Goal: Information Seeking & Learning: Learn about a topic

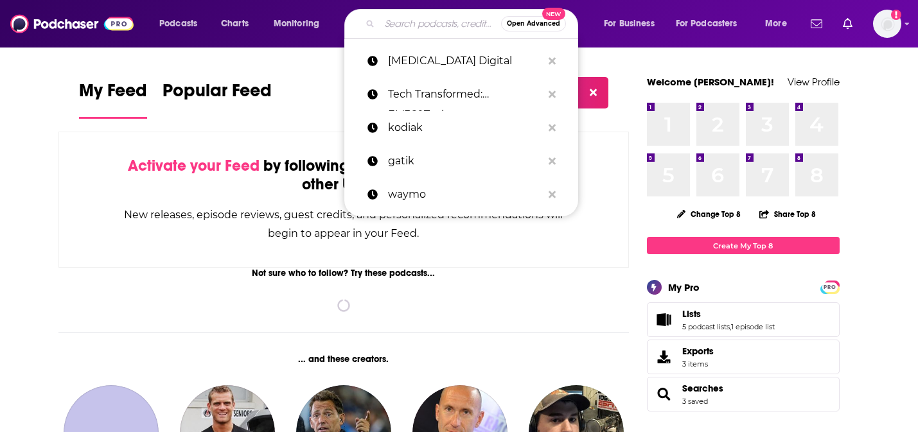
click at [388, 21] on input "Search podcasts, credits, & more..." at bounding box center [439, 23] width 121 height 21
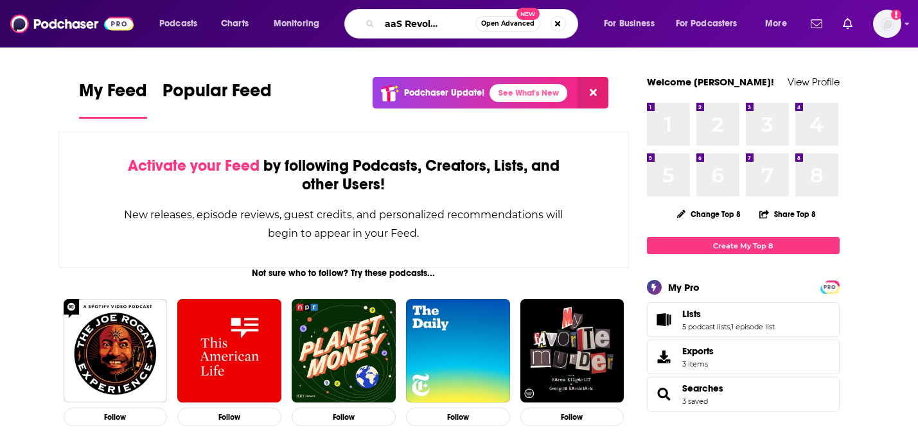
scroll to position [0, 40]
type input "The SaaS Revolution Show"
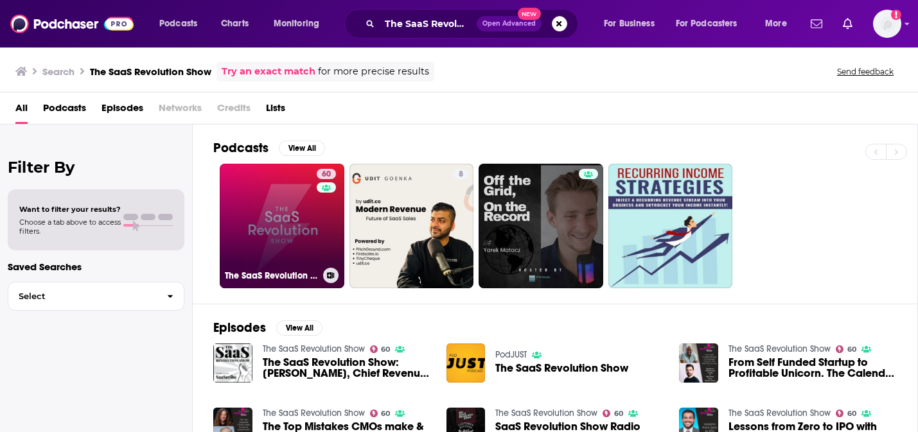
click at [273, 214] on link "60 The SaaS Revolution Show" at bounding box center [282, 226] width 125 height 125
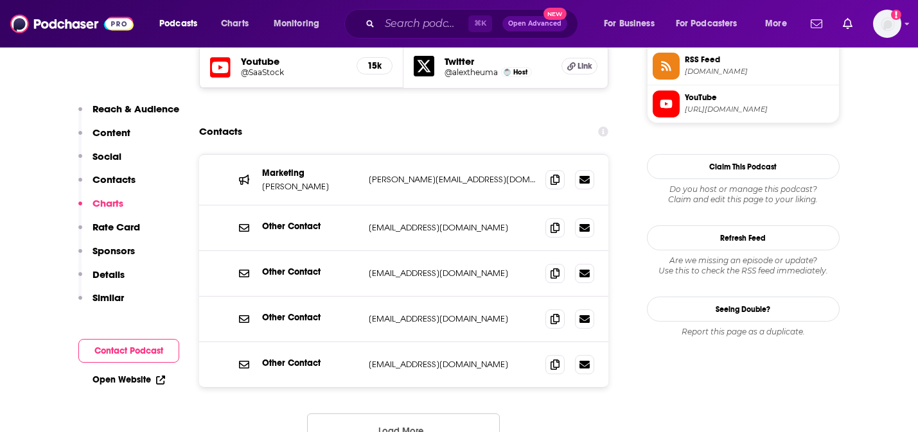
scroll to position [1190, 0]
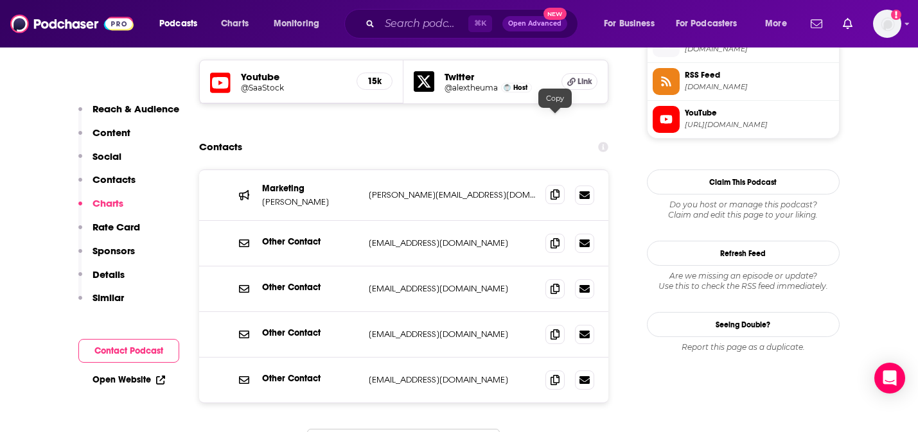
click at [550, 185] on span at bounding box center [554, 194] width 19 height 19
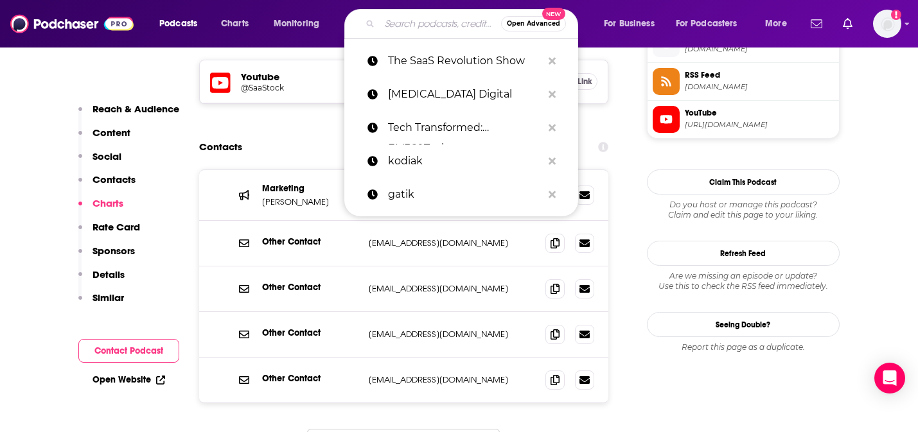
click at [401, 23] on input "Search podcasts, credits, & more..." at bounding box center [439, 23] width 121 height 21
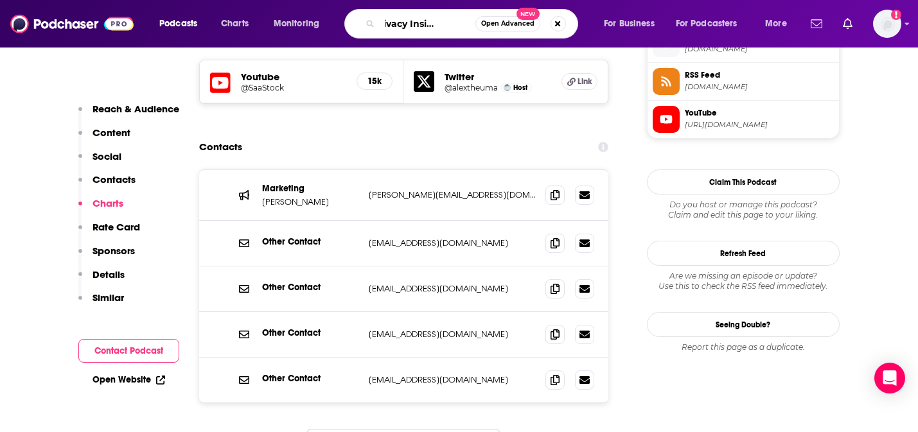
scroll to position [0, 46]
type input "The Privacy Insider Podcast"
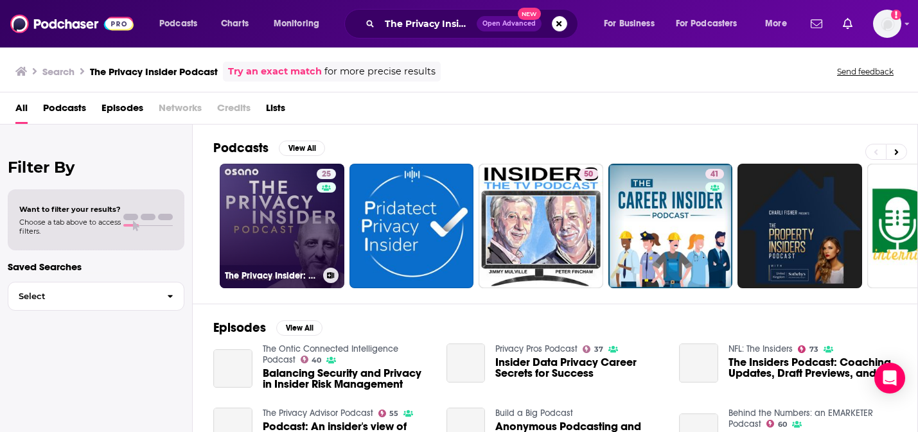
click at [273, 223] on link "25 The Privacy Insider: Conversations on Data Privacy & AI, Compliance & GDPR" at bounding box center [282, 226] width 125 height 125
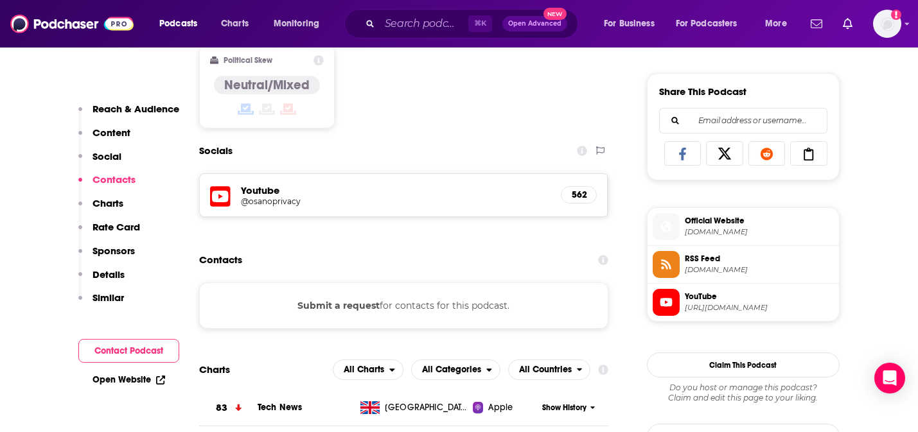
scroll to position [780, 0]
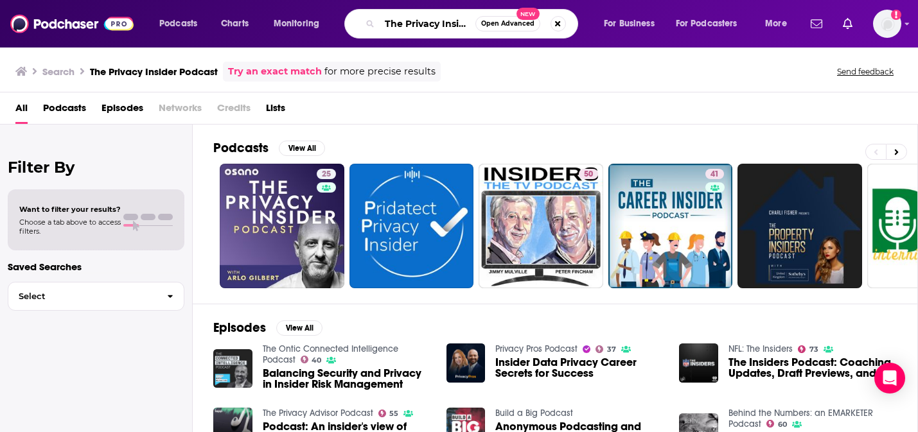
click at [423, 26] on input "The Privacy Insider Podcast" at bounding box center [427, 23] width 96 height 21
type input "data privacy"
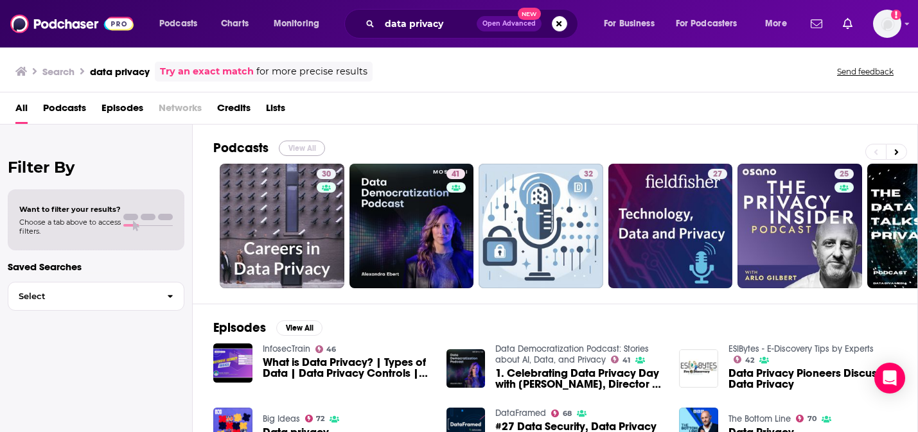
click at [311, 151] on button "View All" at bounding box center [302, 148] width 46 height 15
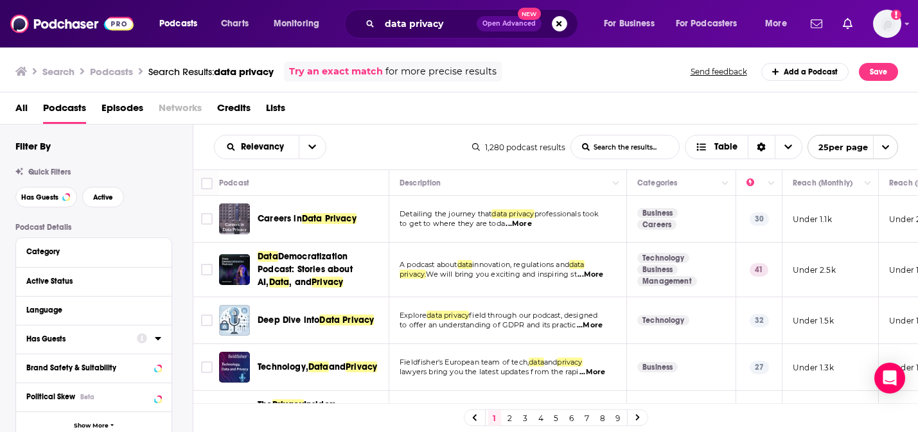
click at [95, 336] on div "Has Guests" at bounding box center [77, 339] width 102 height 9
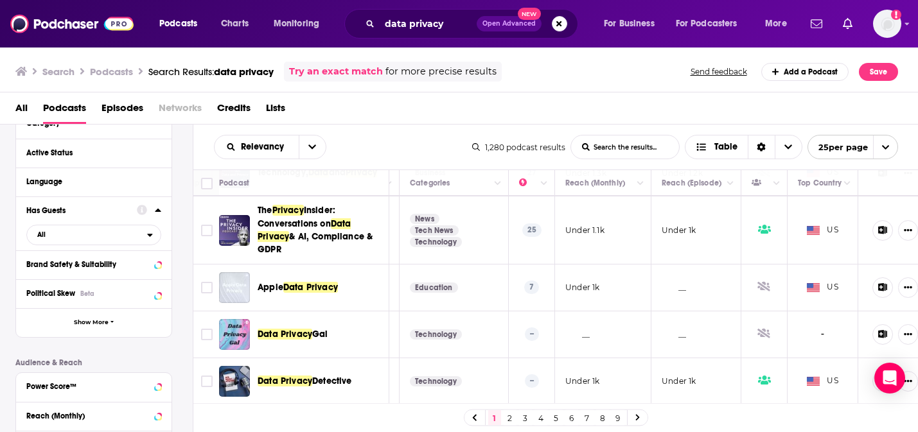
scroll to position [195, 241]
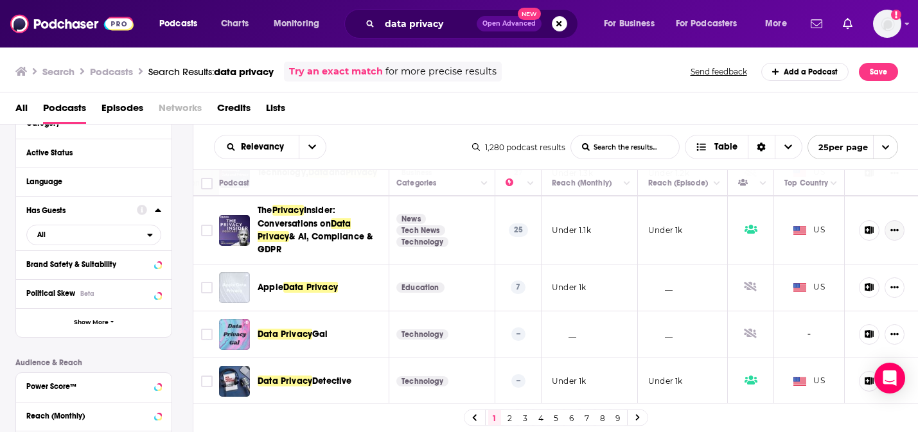
click at [891, 232] on icon "Show More Button" at bounding box center [894, 230] width 8 height 8
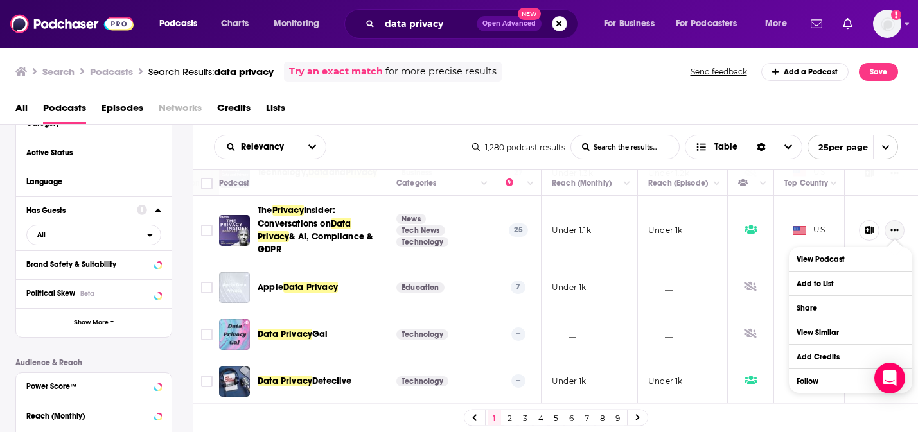
click at [891, 232] on icon "Show More Button" at bounding box center [894, 230] width 8 height 8
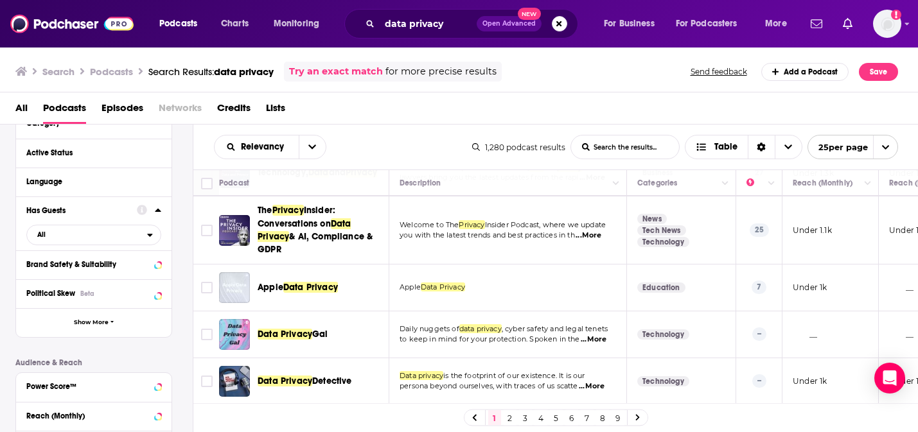
scroll to position [0, 0]
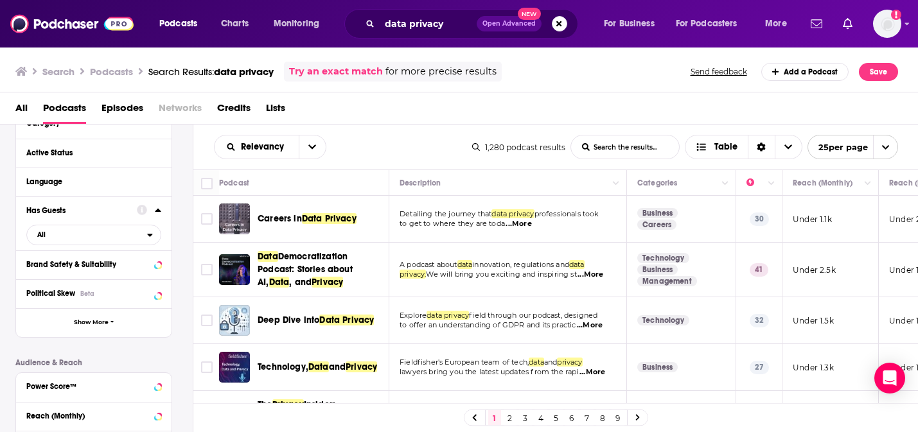
click at [579, 281] on td "A podcast about data innovation, regulations and data privacy. We will bring yo…" at bounding box center [508, 270] width 238 height 55
click at [595, 275] on span "...More" at bounding box center [590, 275] width 26 height 10
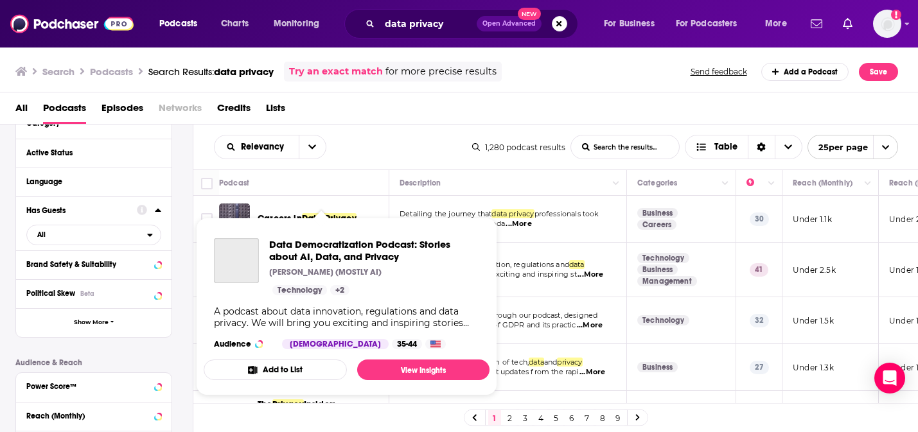
click at [322, 261] on div "Podcasts Charts Monitoring data privacy Open Advanced New For Business For Podc…" at bounding box center [459, 216] width 918 height 432
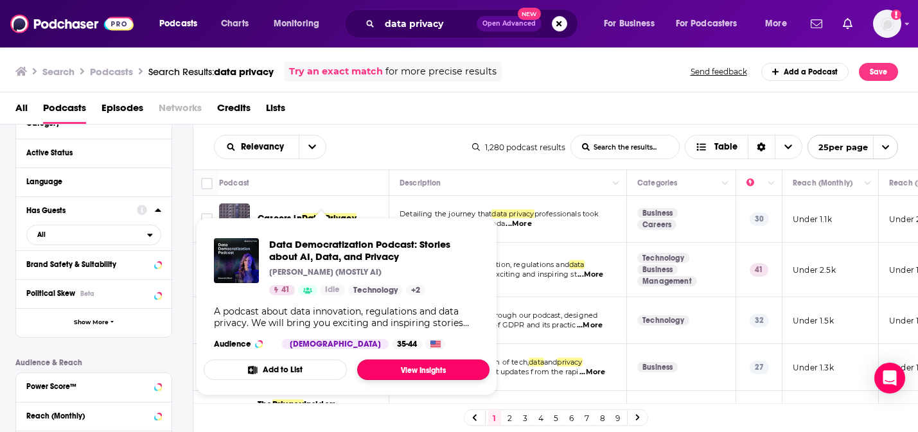
click at [387, 370] on link "View Insights" at bounding box center [423, 370] width 132 height 21
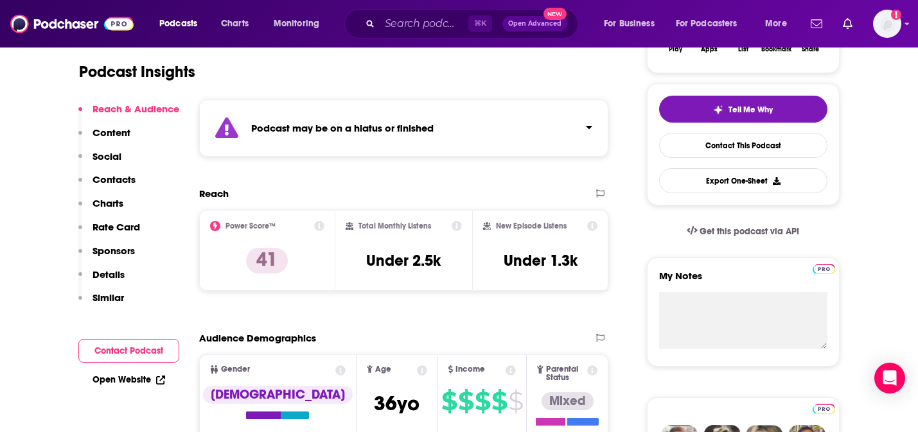
scroll to position [264, 0]
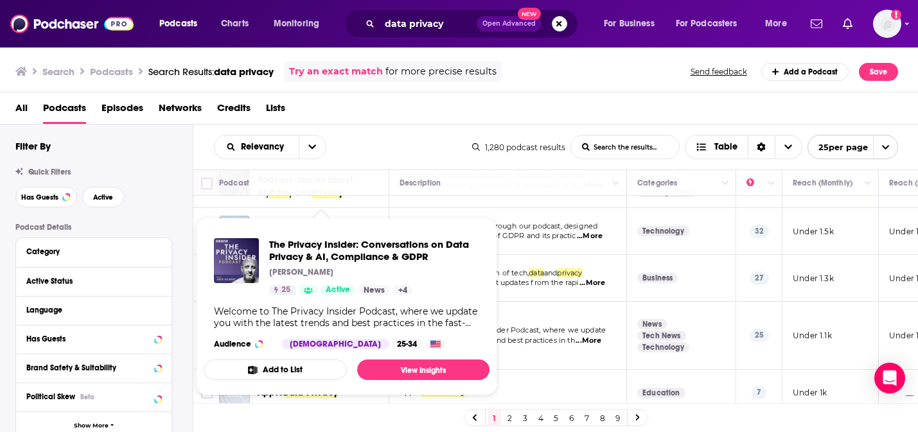
scroll to position [85, 0]
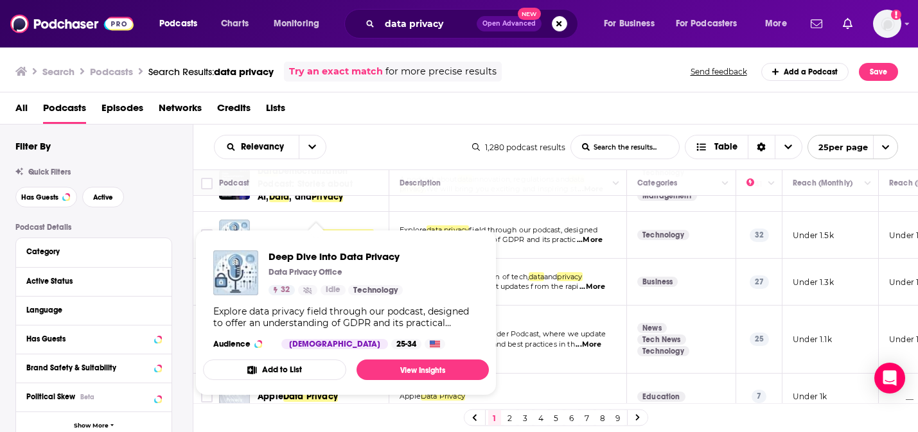
click at [301, 237] on span "Deep Dive into Data Privacy Data Privacy Office 32 Idle Technology Explore data…" at bounding box center [346, 313] width 286 height 166
click at [412, 379] on link "View Insights" at bounding box center [422, 370] width 132 height 21
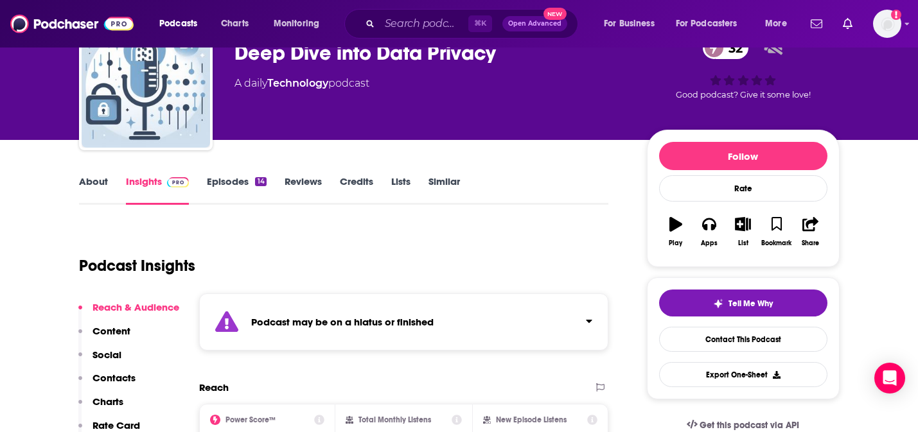
scroll to position [109, 0]
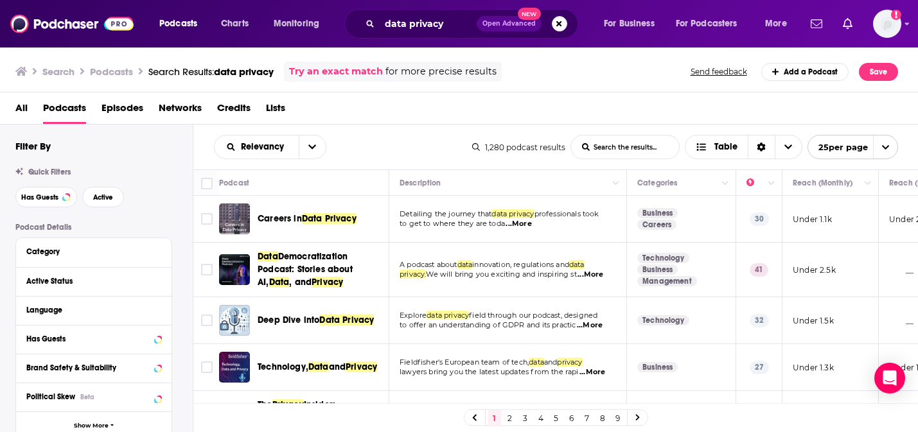
scroll to position [64, 0]
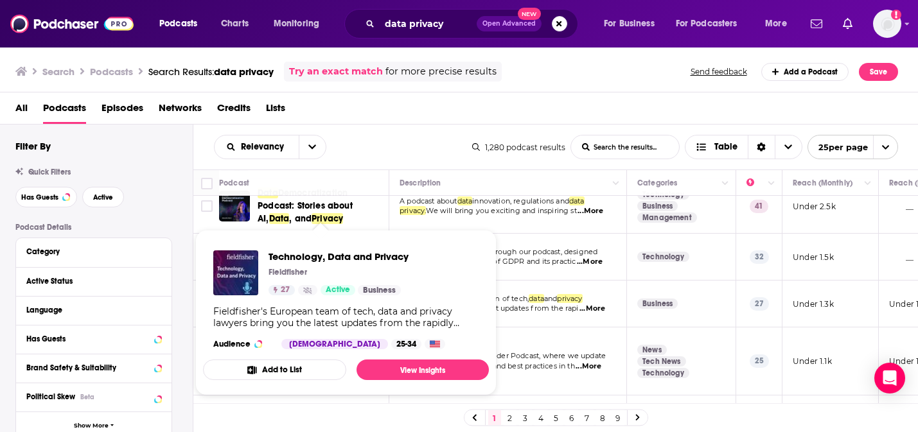
click at [294, 304] on div "Technology, Data and Privacy Fieldfisher 27 Active Business Fieldfisher's Europ…" at bounding box center [346, 299] width 286 height 119
click at [295, 306] on div "Fieldfisher's European team of tech, data and privacy lawyers bring you the lat…" at bounding box center [345, 317] width 265 height 23
click at [437, 370] on link "View Insights" at bounding box center [422, 370] width 132 height 21
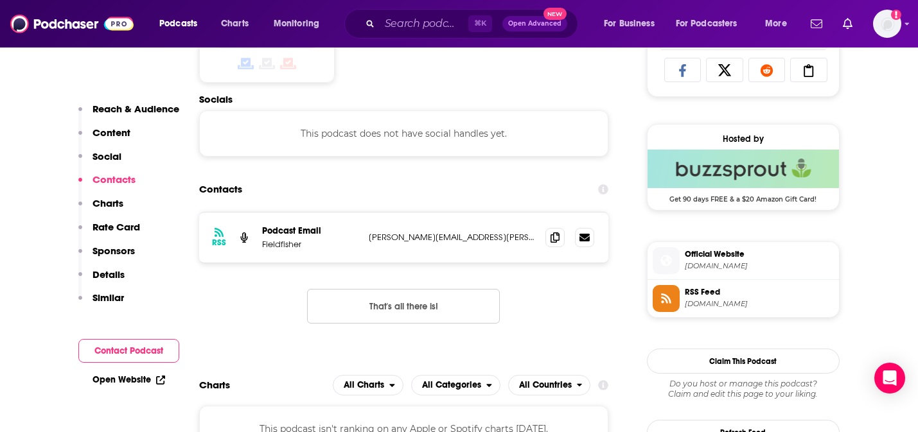
scroll to position [896, 0]
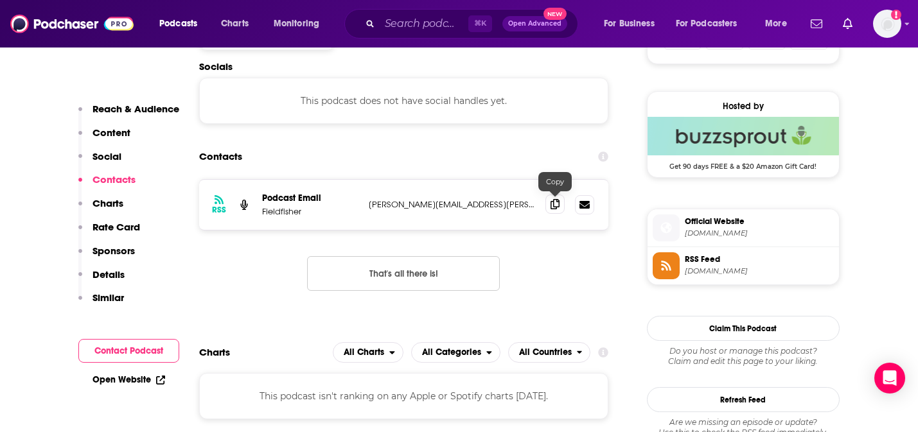
click at [555, 205] on icon at bounding box center [554, 204] width 9 height 10
click at [411, 27] on input "Search podcasts, credits, & more..." at bounding box center [423, 23] width 89 height 21
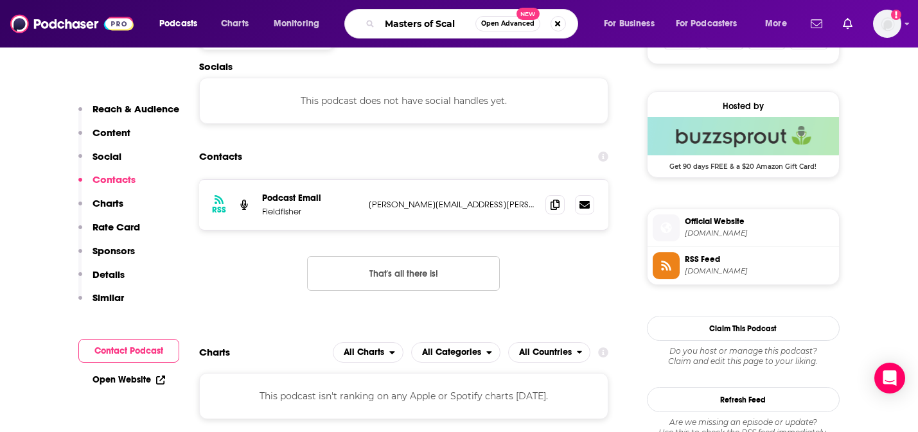
type input "Masters of Scale"
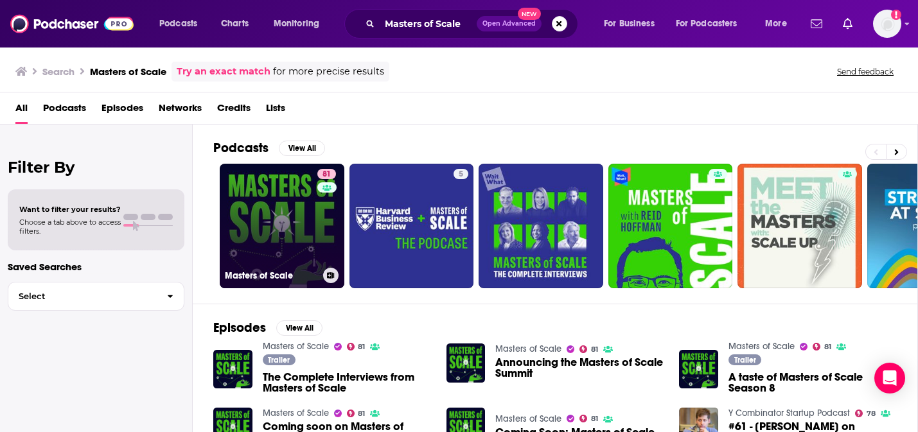
click at [270, 220] on link "81 Masters of Scale" at bounding box center [282, 226] width 125 height 125
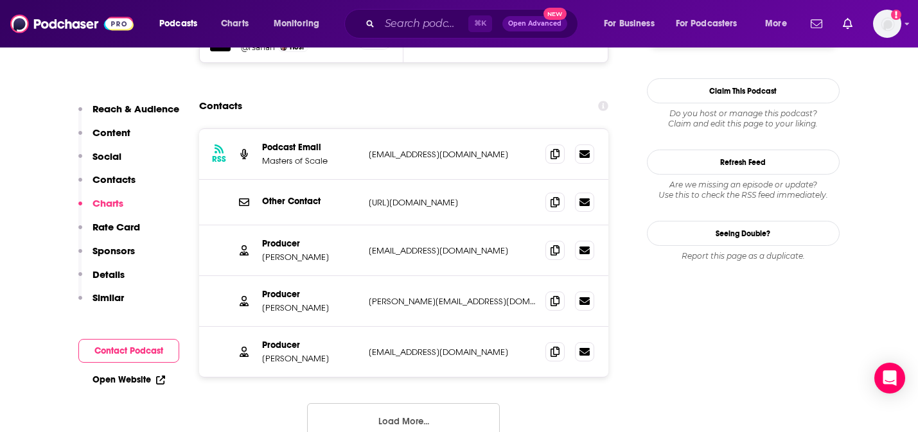
scroll to position [1307, 0]
click at [552, 245] on icon at bounding box center [554, 250] width 9 height 10
click at [552, 149] on icon at bounding box center [554, 154] width 9 height 10
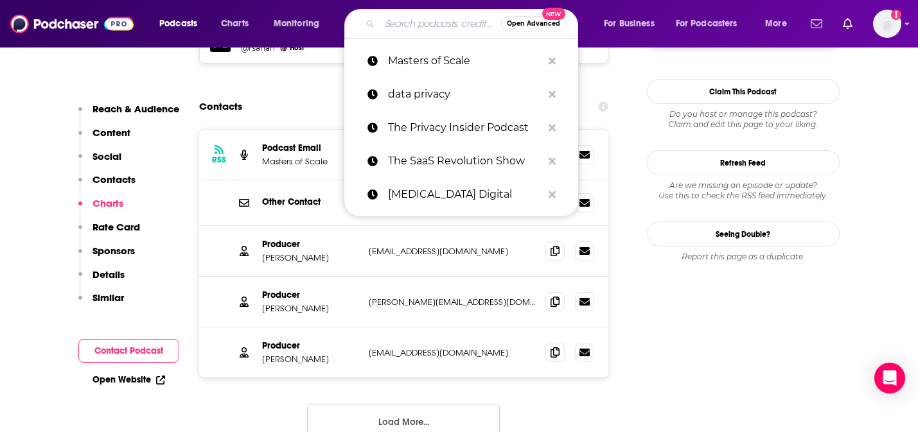
click at [435, 27] on input "Search podcasts, credits, & more..." at bounding box center [439, 23] width 121 height 21
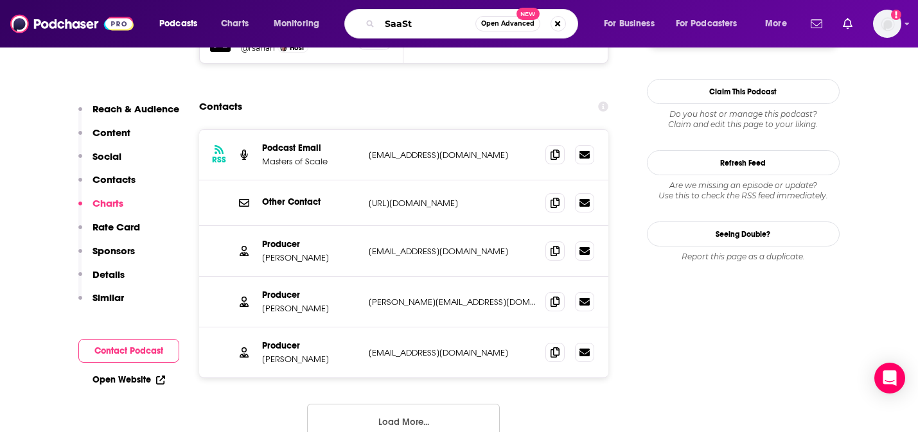
type input "SaaStr"
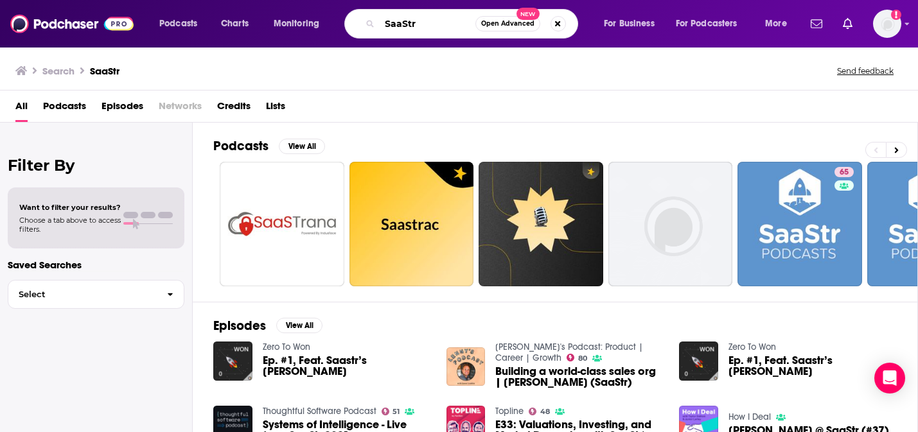
click at [393, 23] on input "SaaStr" at bounding box center [427, 23] width 96 height 21
paste input ": The Official SaaS Podcast"
type input "SaaStr: The Official SaaS Podcast"
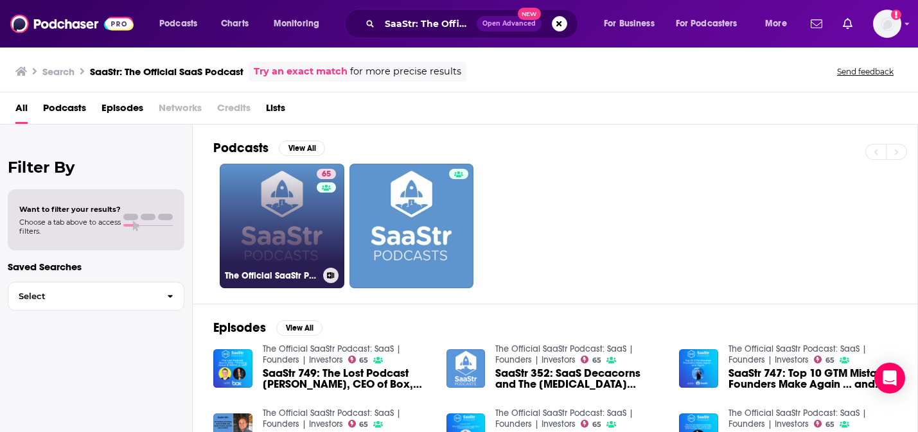
click at [294, 215] on link "65 The Official SaaStr Podcast: SaaS | Founders | Investors" at bounding box center [282, 226] width 125 height 125
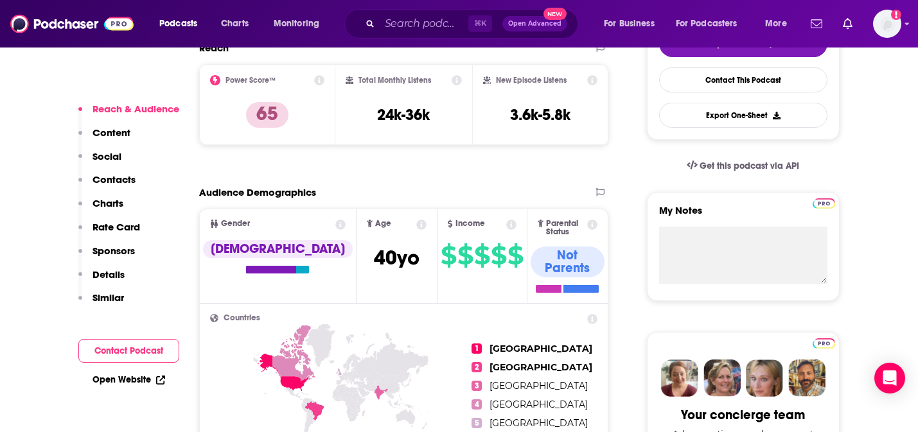
scroll to position [335, 0]
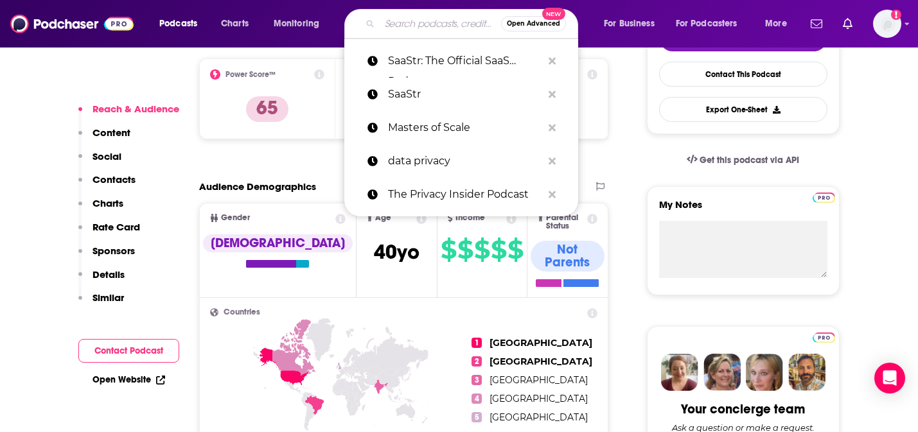
click at [400, 26] on input "Search podcasts, credits, & more..." at bounding box center [439, 23] width 121 height 21
paste input "CIO Leadership Live"
type input "CIO Leadership Live"
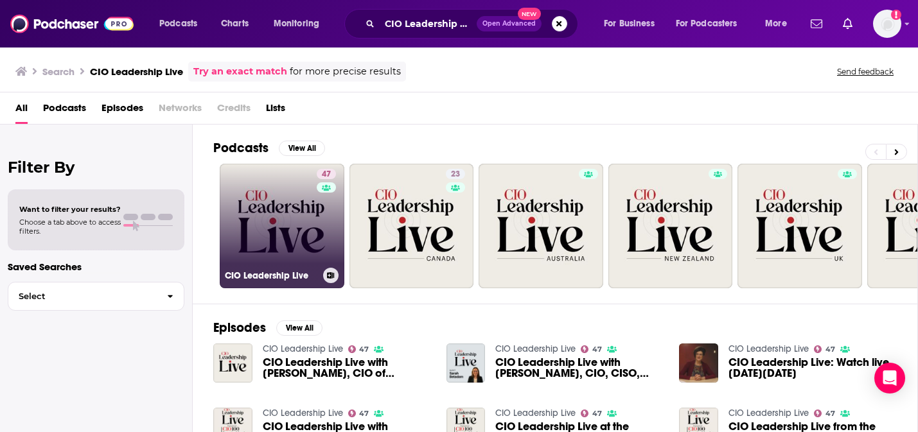
click at [290, 244] on link "47 CIO Leadership Live" at bounding box center [282, 226] width 125 height 125
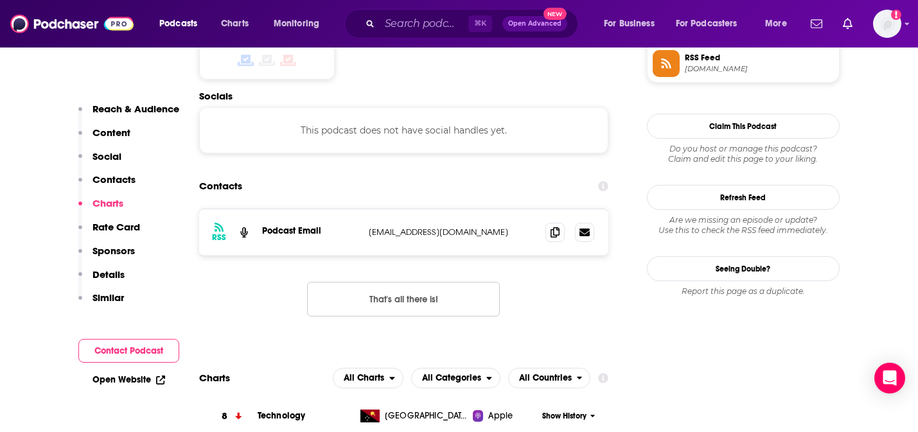
scroll to position [1073, 0]
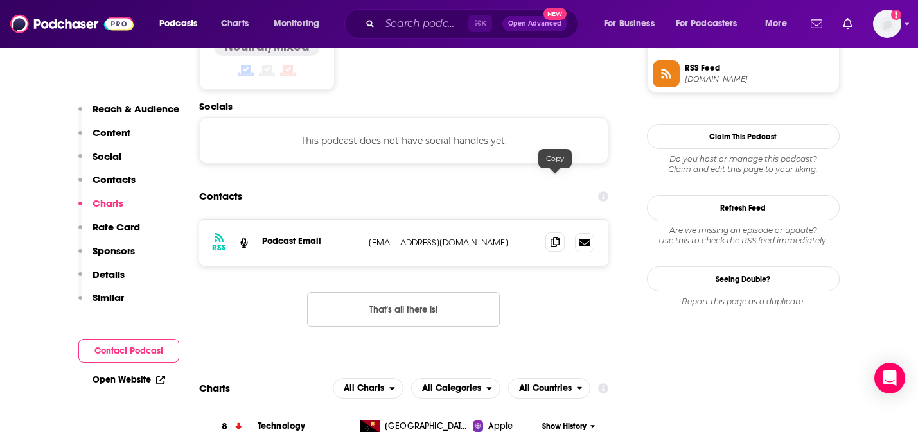
click at [553, 237] on icon at bounding box center [554, 242] width 9 height 10
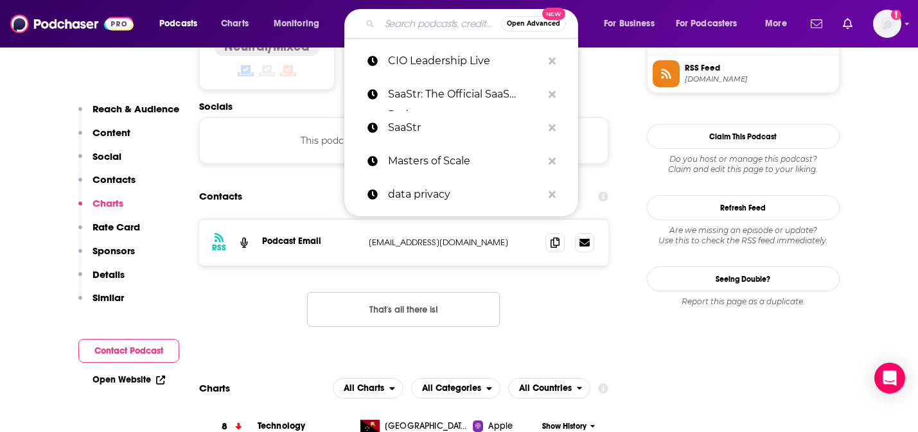
click at [399, 19] on input "Search podcasts, credits, & more..." at bounding box center [439, 23] width 121 height 21
paste input "The Data Protection and Privacy Podcast"
type input "The Data Protection and Privacy Podcast"
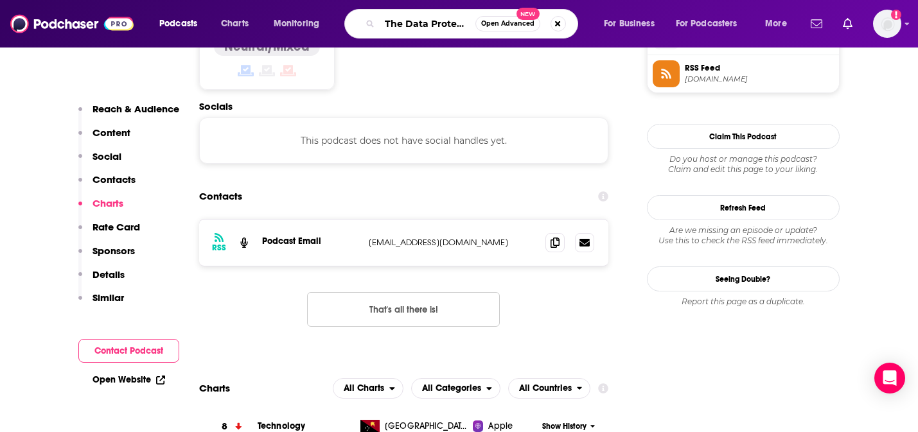
scroll to position [0, 109]
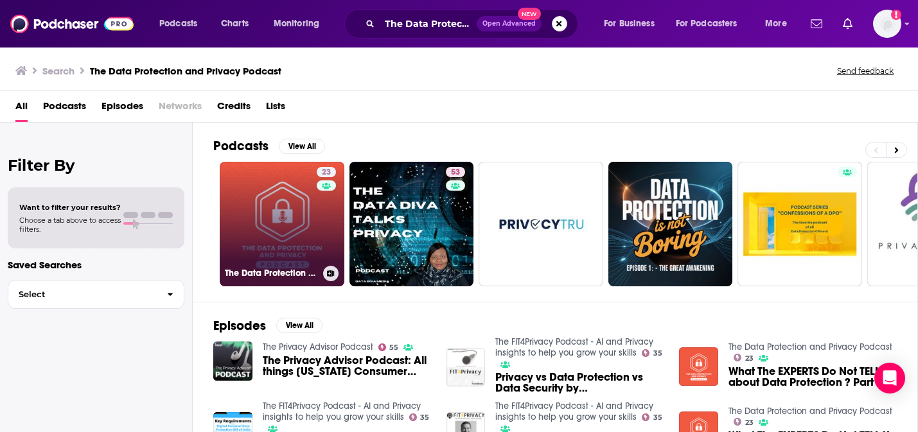
click at [282, 204] on link "23 The Data Protection and Privacy Podcast" at bounding box center [282, 224] width 125 height 125
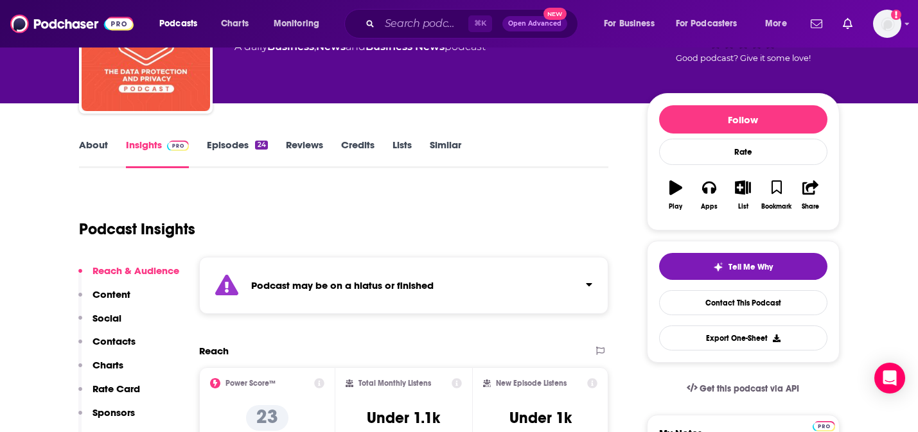
scroll to position [109, 0]
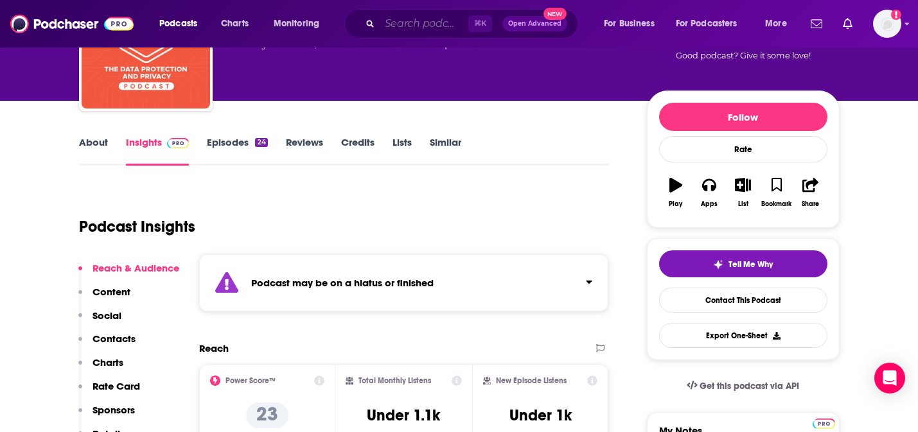
click at [426, 24] on input "Search podcasts, credits, & more..." at bounding box center [423, 23] width 89 height 21
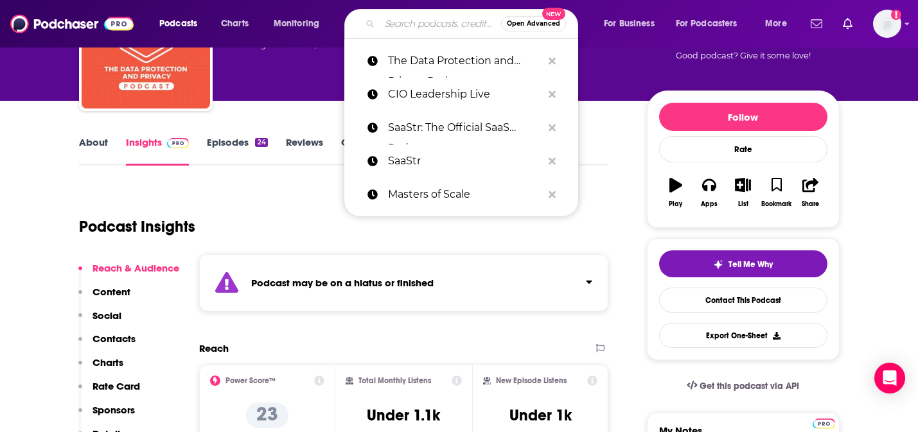
paste input "InfoSec Insider"
type input "InfoSec Insider"
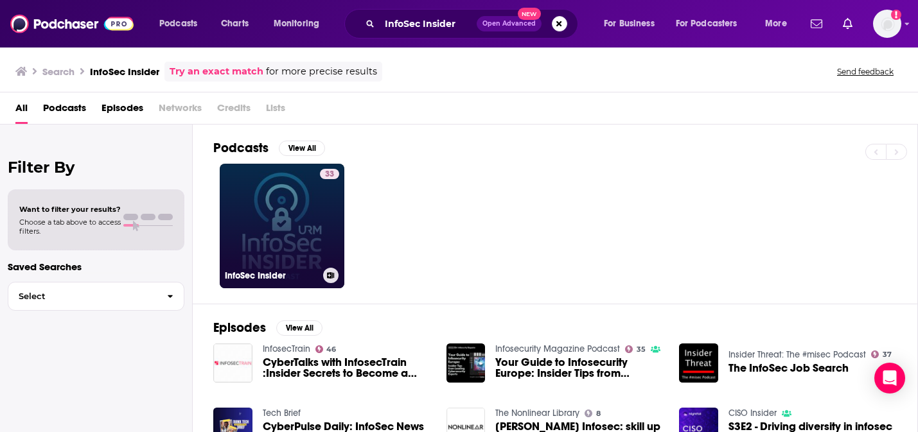
click at [295, 232] on link "33 InfoSec Insider" at bounding box center [282, 226] width 125 height 125
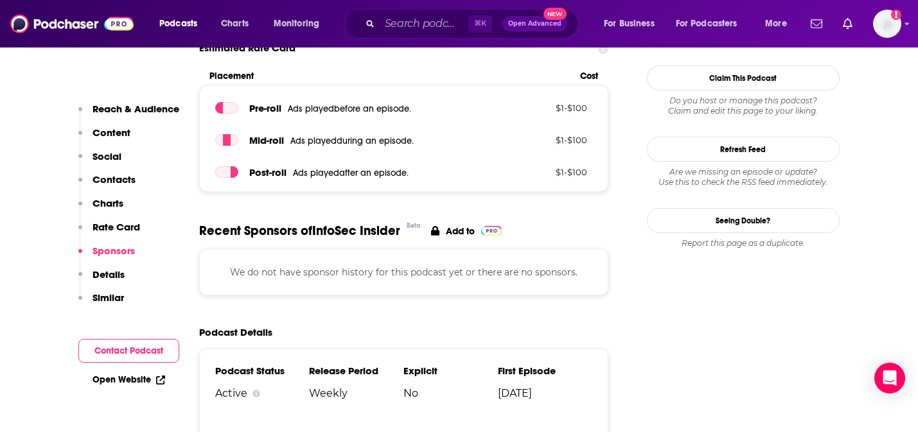
scroll to position [1263, 0]
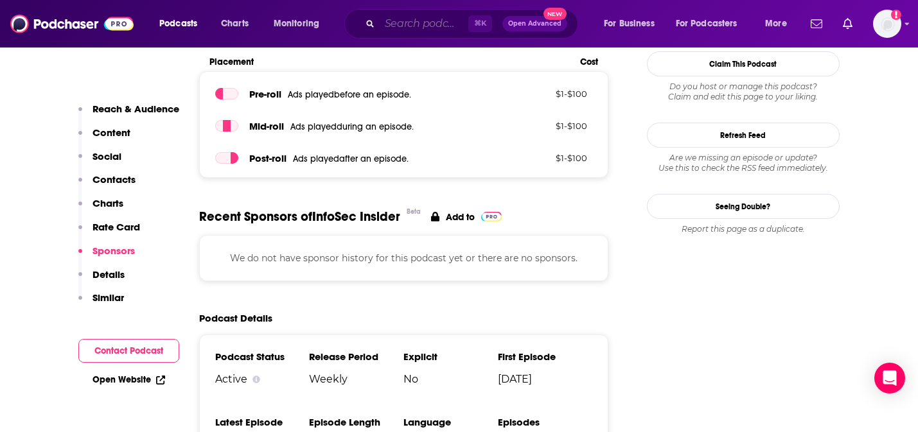
click at [391, 22] on input "Search podcasts, credits, & more..." at bounding box center [423, 23] width 89 height 21
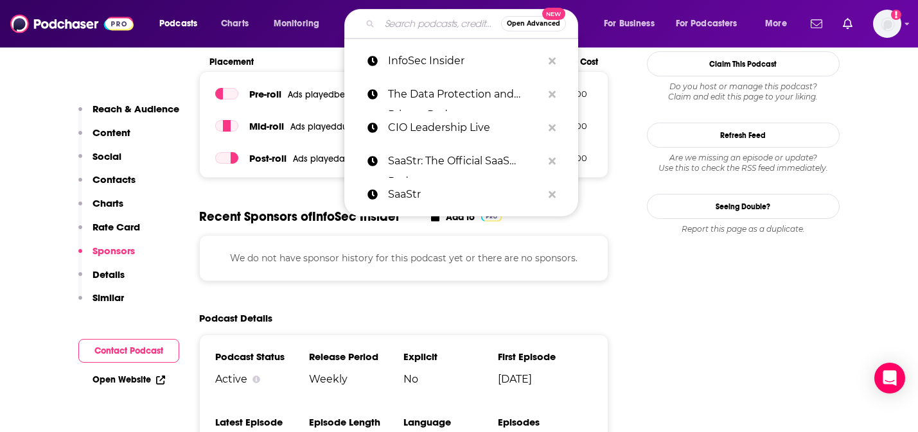
paste input "Tech Talks Daily"
type input "Tech Talks Daily"
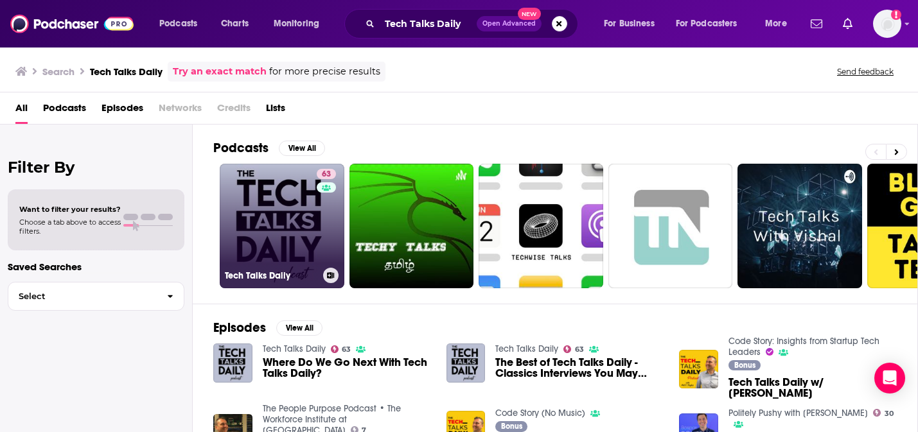
click at [250, 192] on link "63 Tech Talks Daily" at bounding box center [282, 226] width 125 height 125
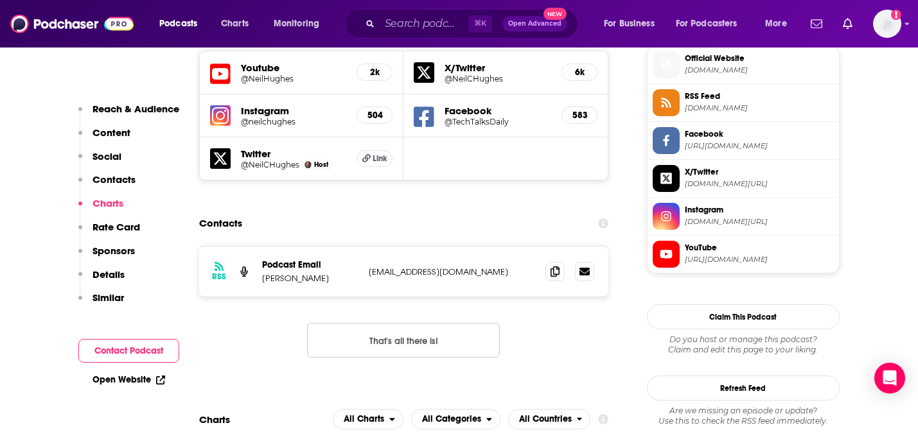
scroll to position [1160, 0]
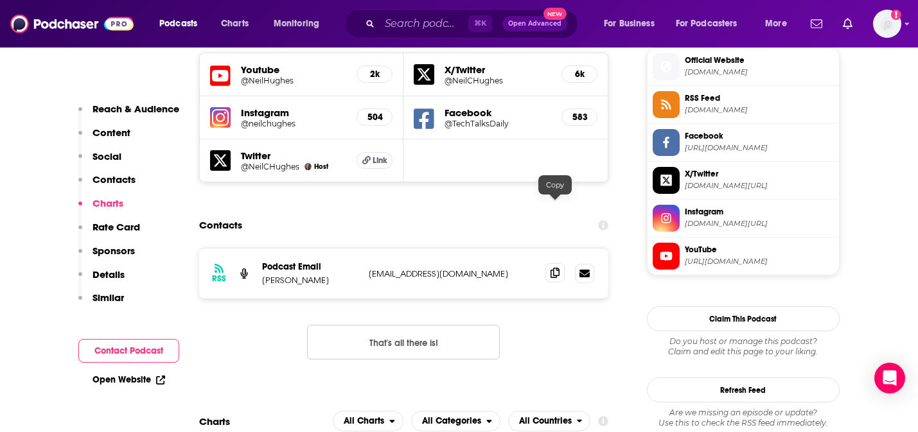
click at [554, 268] on icon at bounding box center [554, 273] width 9 height 10
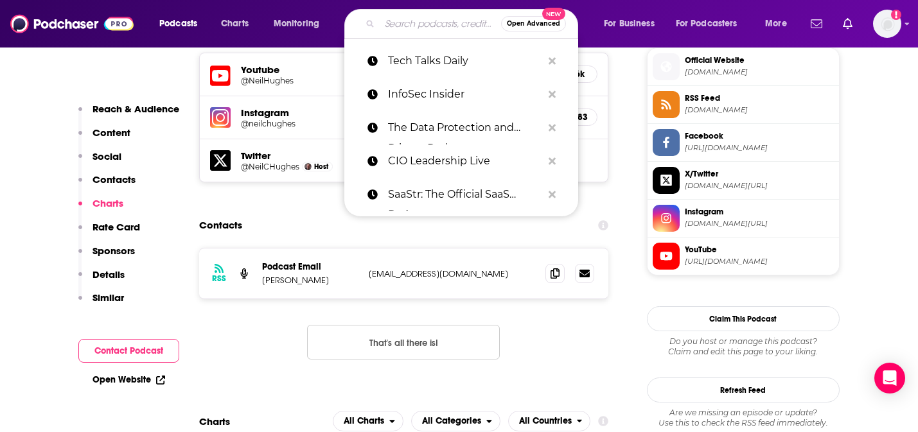
click at [403, 28] on input "Search podcasts, credits, & more..." at bounding box center [439, 23] width 121 height 21
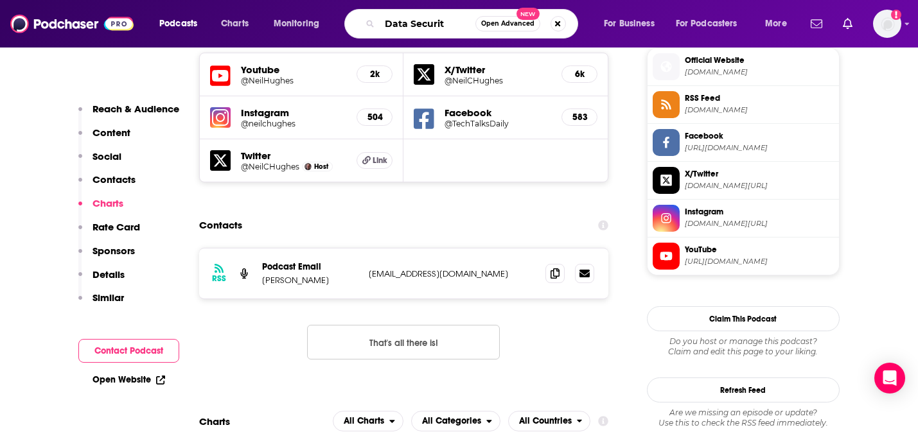
type input "Data Security"
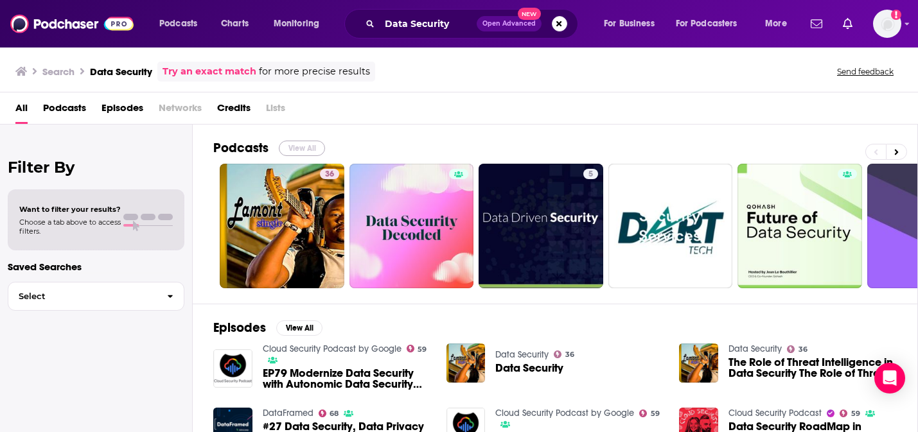
click at [311, 146] on button "View All" at bounding box center [302, 148] width 46 height 15
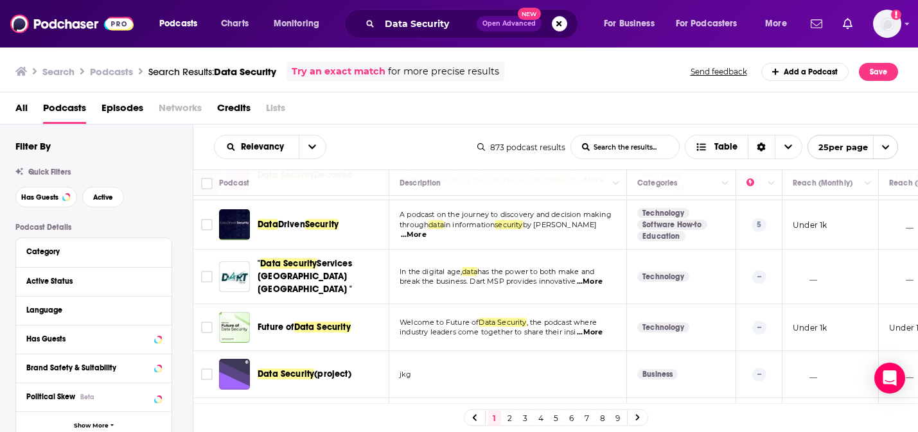
scroll to position [91, 0]
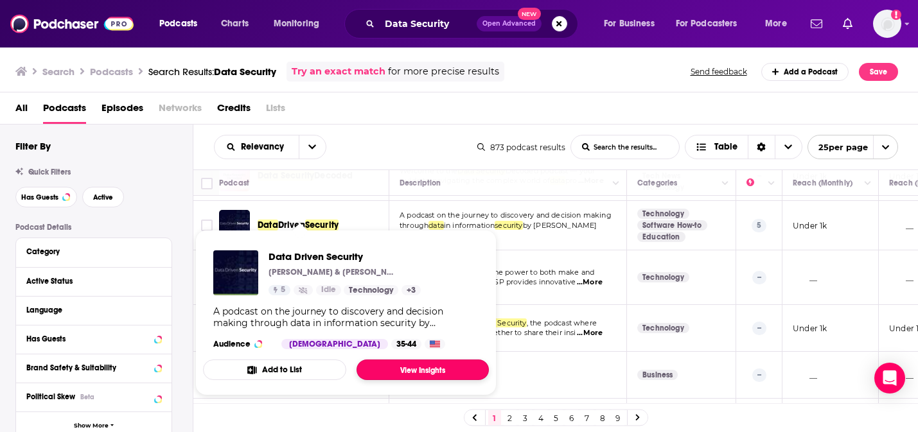
click at [399, 372] on link "View Insights" at bounding box center [422, 370] width 132 height 21
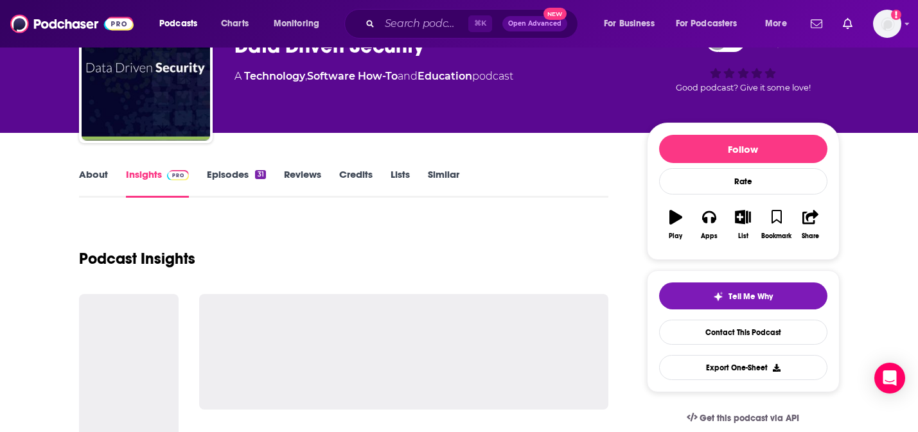
scroll to position [112, 0]
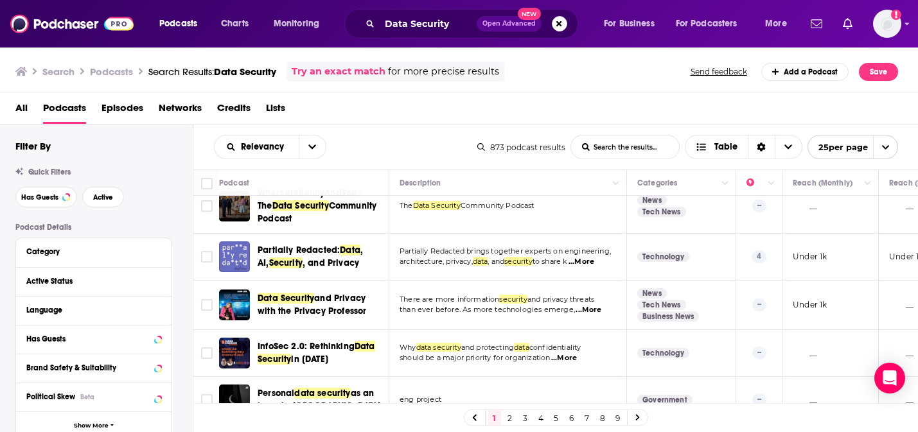
scroll to position [677, 0]
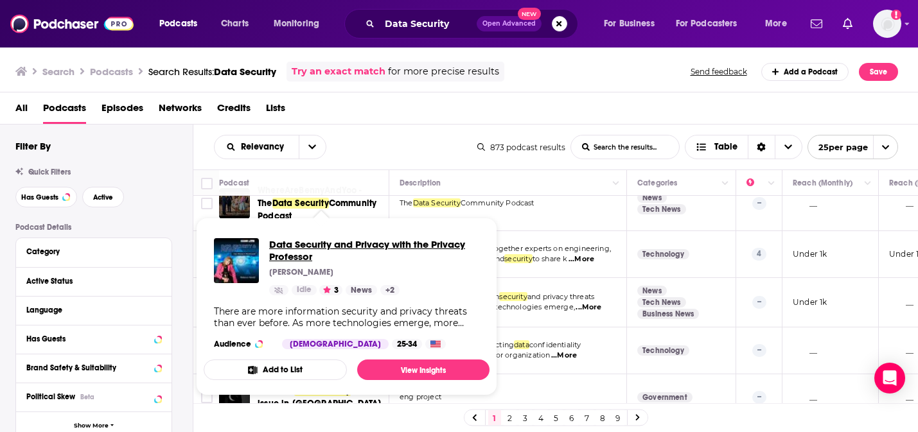
click at [332, 248] on span "Data Security and Privacy with the Privacy Professor" at bounding box center [374, 250] width 210 height 24
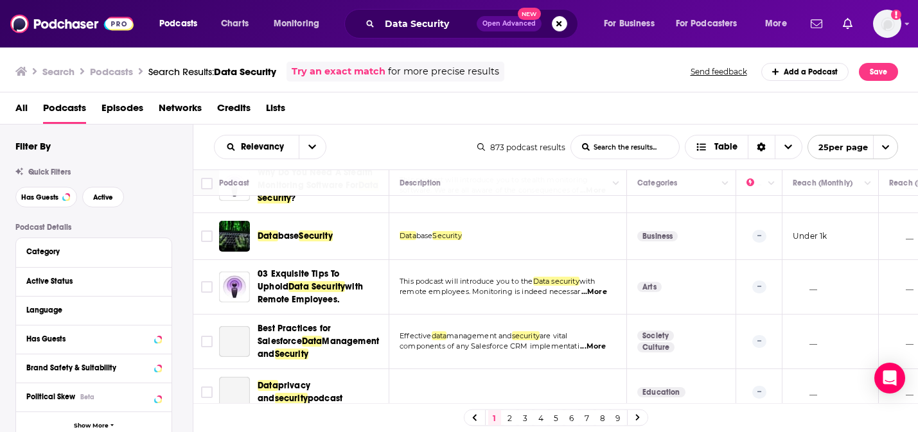
scroll to position [1087, 0]
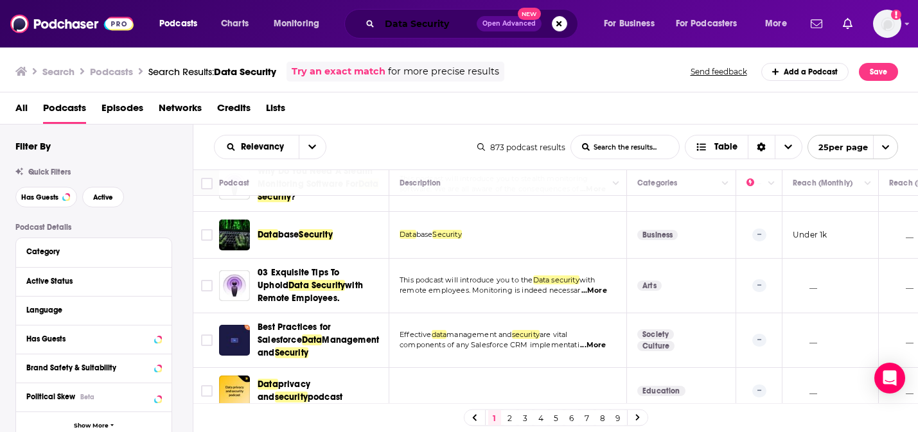
click at [416, 24] on input "Data Security" at bounding box center [427, 23] width 97 height 21
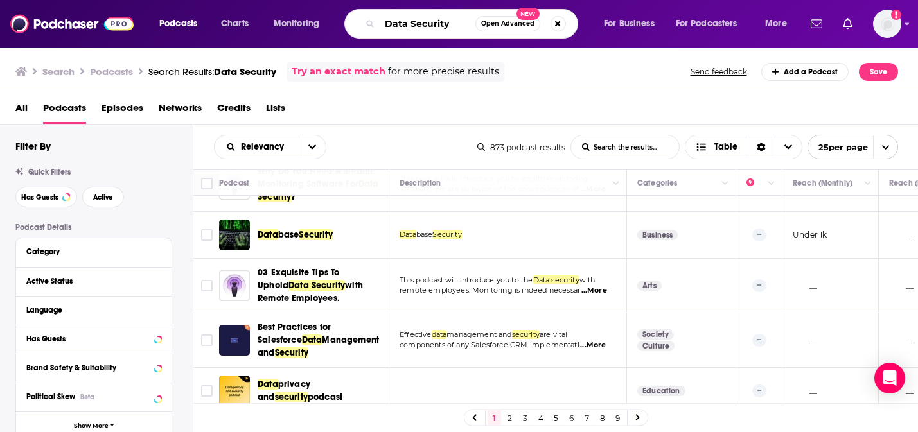
click at [416, 24] on input "Data Security" at bounding box center [427, 23] width 96 height 21
type input "Health tech"
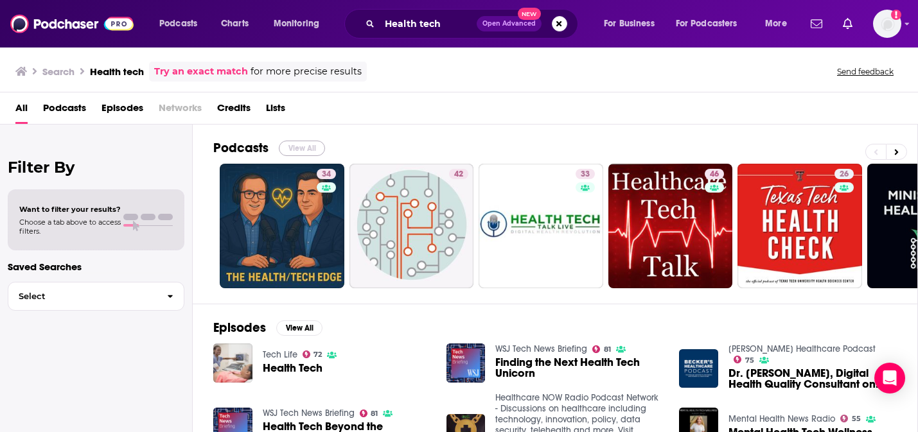
click at [291, 148] on button "View All" at bounding box center [302, 148] width 46 height 15
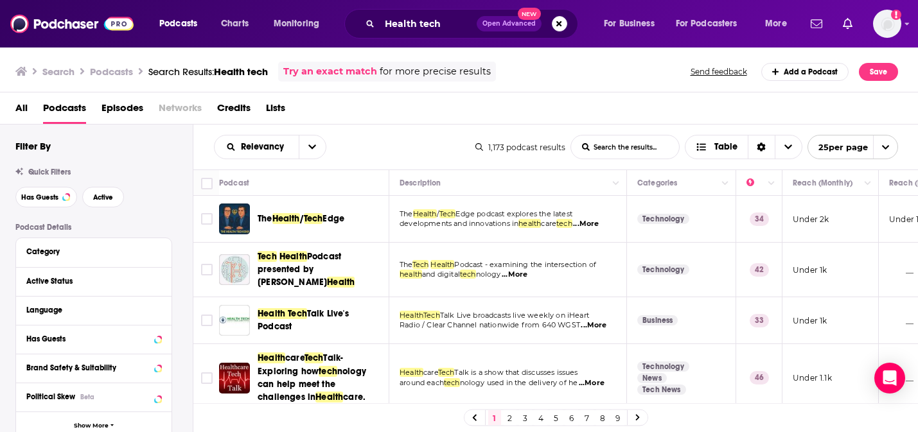
click at [597, 222] on span "...More" at bounding box center [586, 224] width 26 height 10
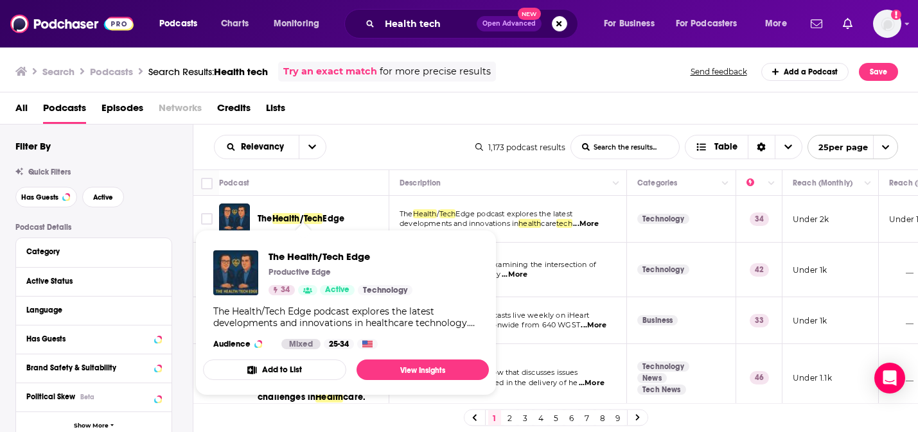
click at [333, 216] on span "Edge" at bounding box center [333, 218] width 22 height 11
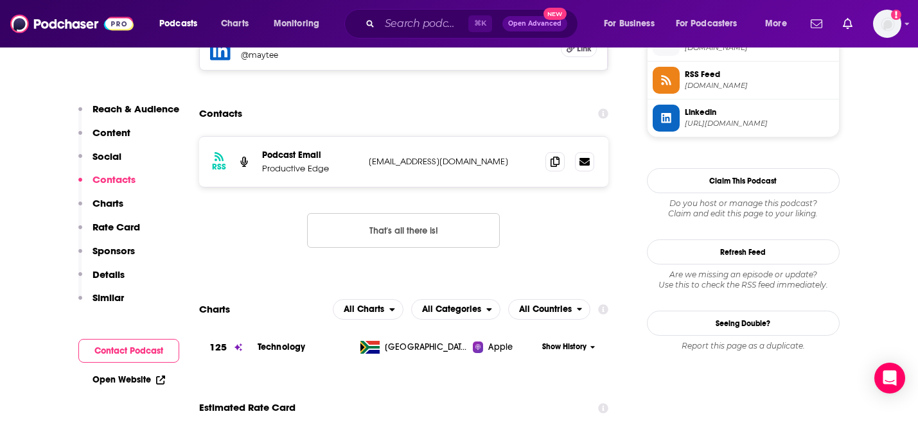
scroll to position [1038, 0]
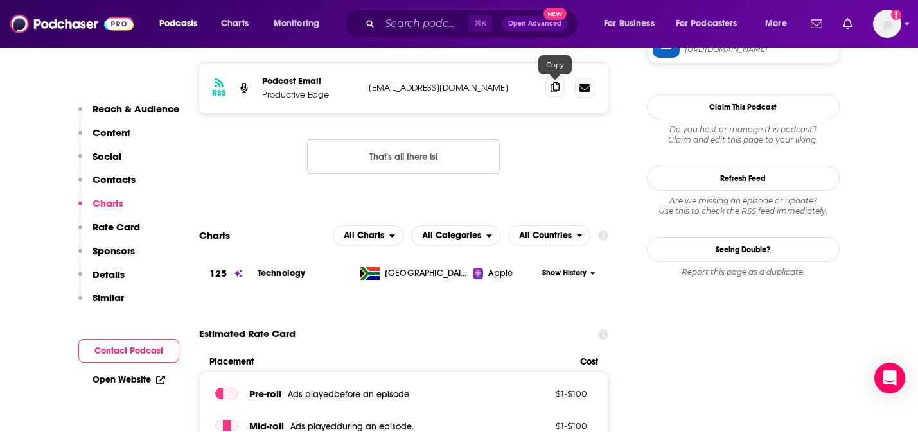
click at [550, 89] on icon at bounding box center [554, 87] width 9 height 10
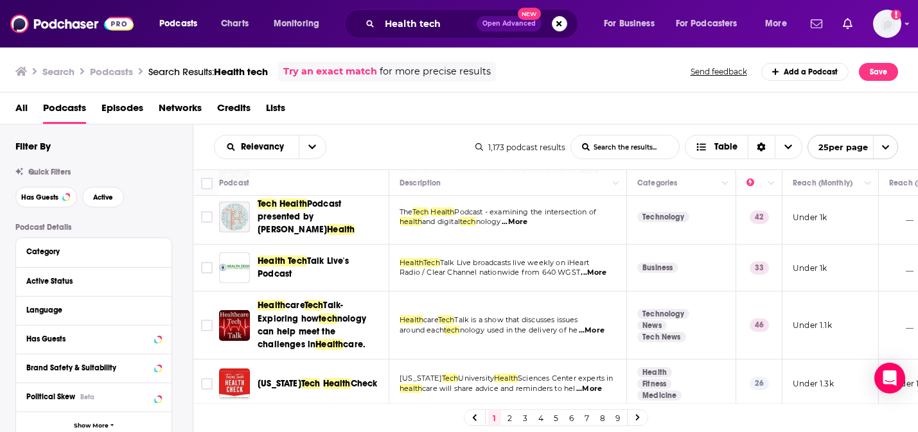
scroll to position [53, 0]
click at [600, 267] on span "...More" at bounding box center [593, 272] width 26 height 10
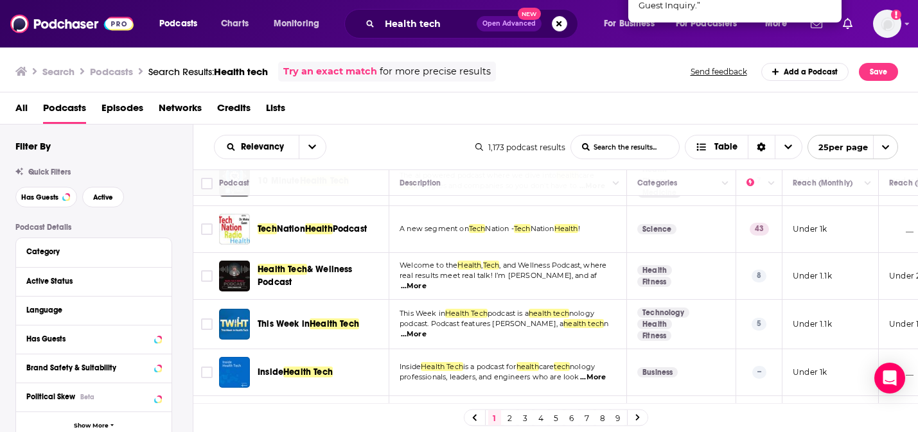
scroll to position [620, 0]
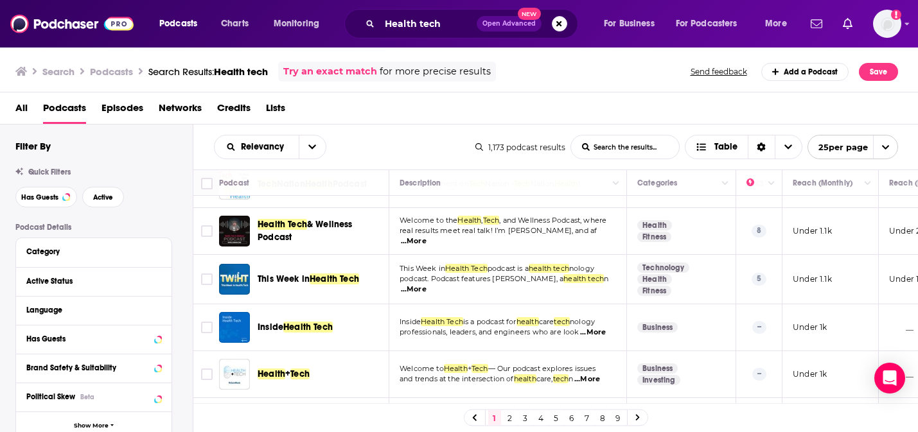
click at [426, 284] on span "...More" at bounding box center [414, 289] width 26 height 10
click at [600, 327] on span "...More" at bounding box center [593, 332] width 26 height 10
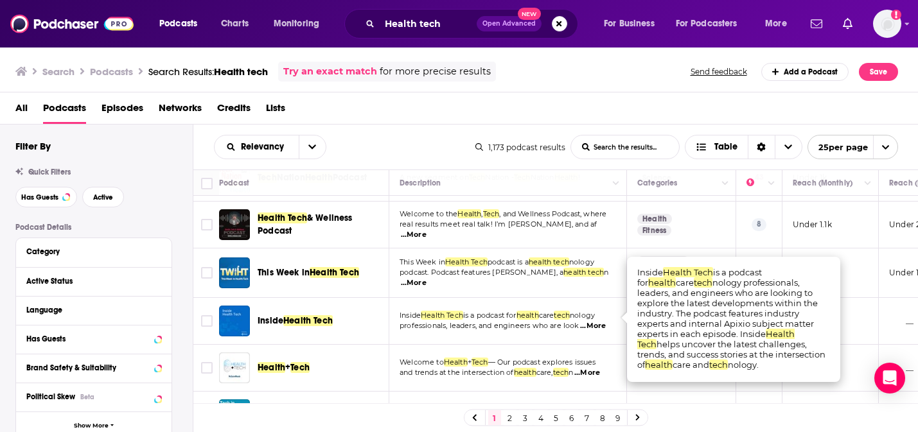
scroll to position [627, 0]
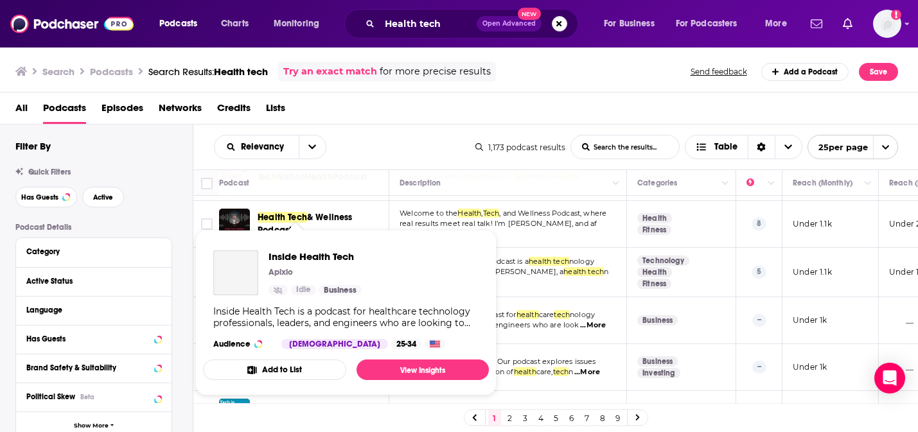
click at [296, 313] on div "Podcasts Charts Monitoring Health tech Open Advanced New For Business For Podca…" at bounding box center [459, 216] width 918 height 432
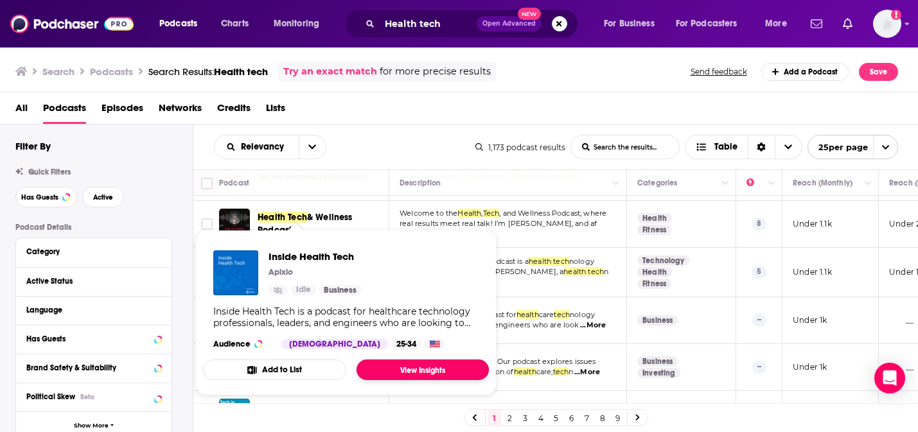
click at [406, 365] on link "View Insights" at bounding box center [422, 370] width 132 height 21
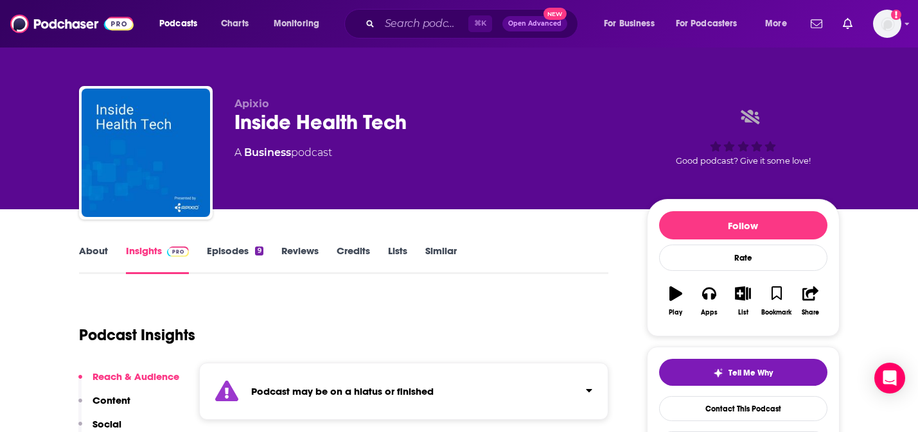
click at [378, 22] on div "⌘ K Open Advanced New" at bounding box center [461, 24] width 234 height 30
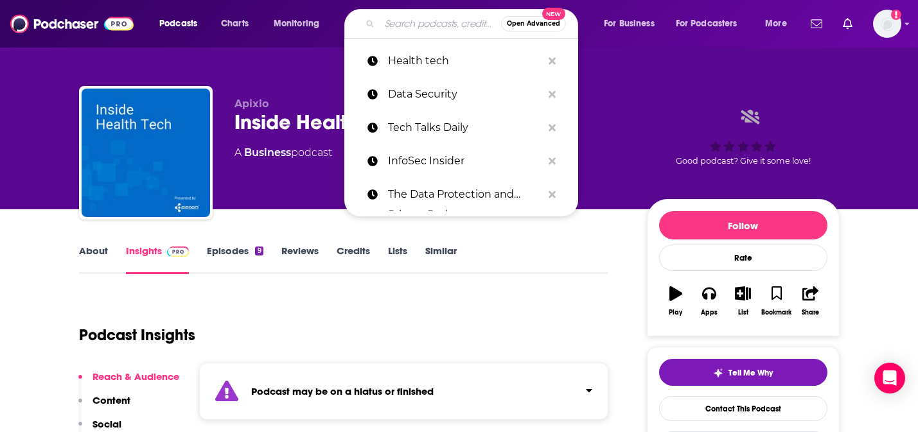
click at [398, 25] on input "Search podcasts, credits, & more..." at bounding box center [439, 23] width 121 height 21
type input "CIO"
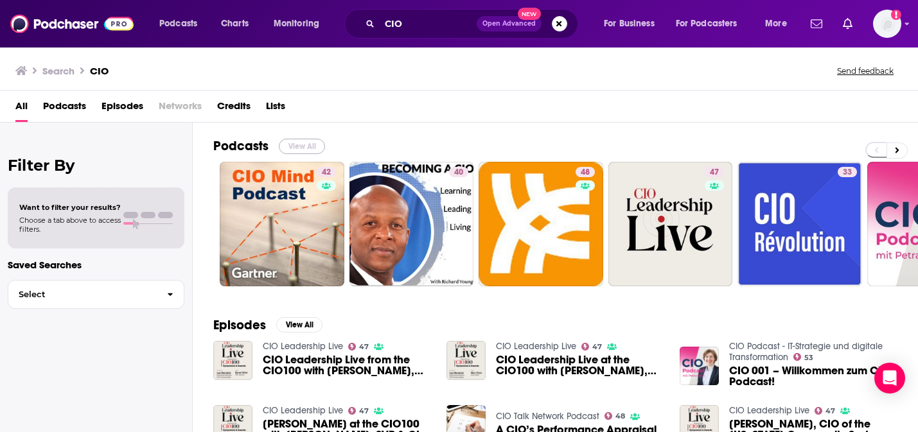
click at [288, 148] on button "View All" at bounding box center [302, 146] width 46 height 15
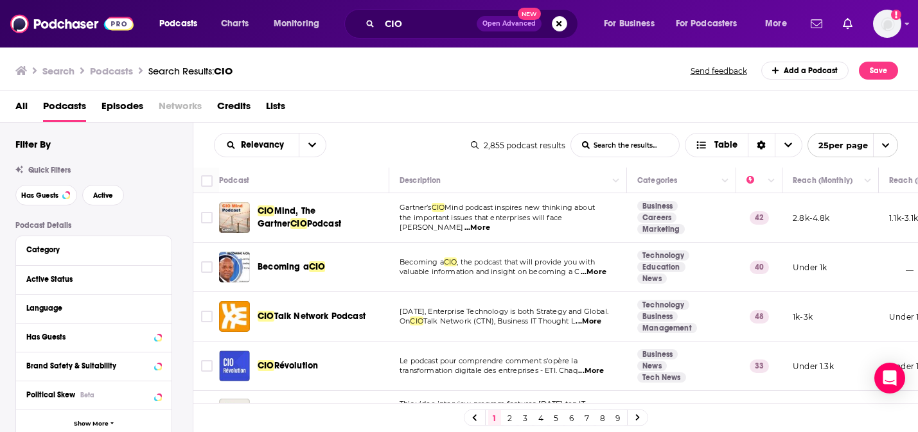
click at [490, 223] on span "...More" at bounding box center [477, 228] width 26 height 10
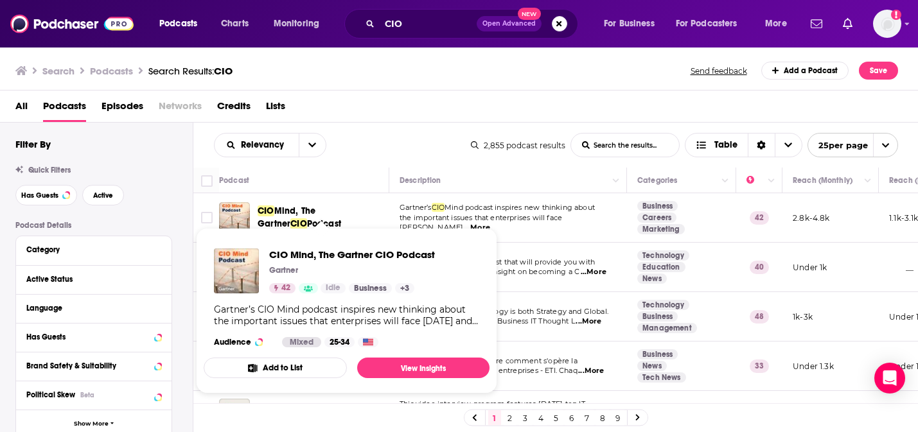
click at [315, 215] on span "Mind, The Gartner" at bounding box center [286, 217] width 58 height 24
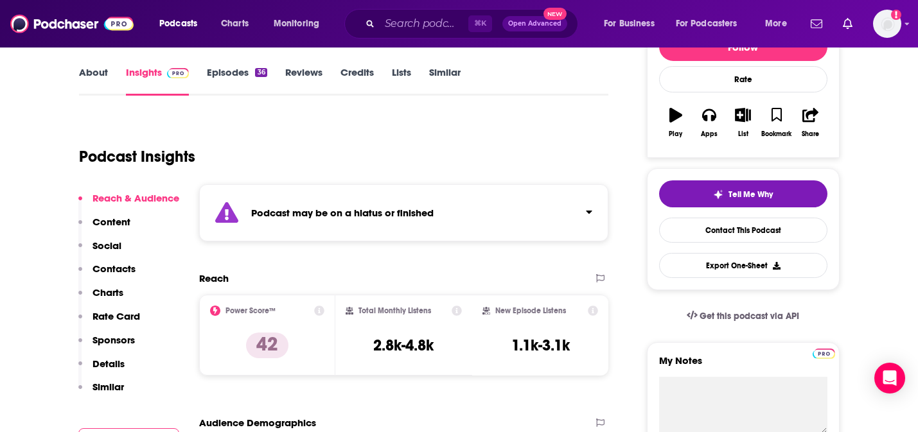
scroll to position [204, 0]
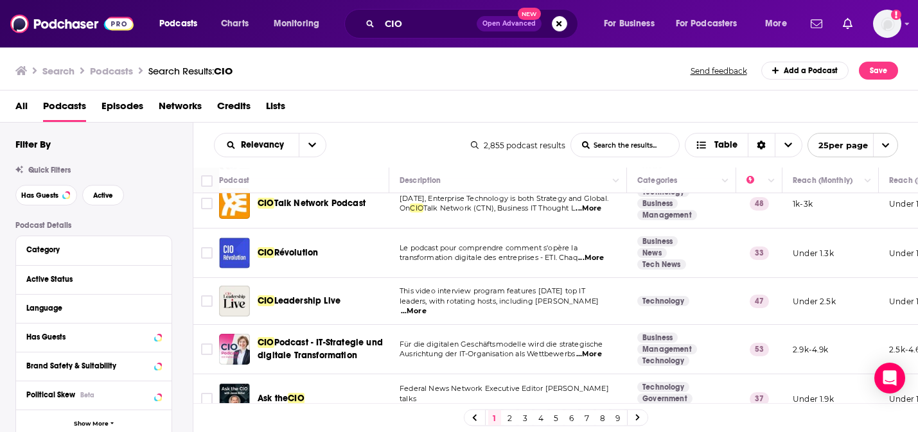
scroll to position [102, 0]
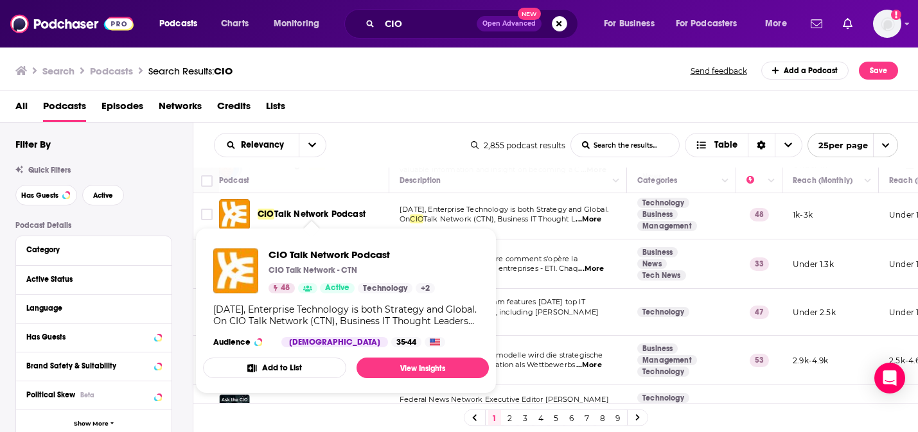
click at [344, 213] on span "Talk Network Podcast" at bounding box center [319, 214] width 91 height 11
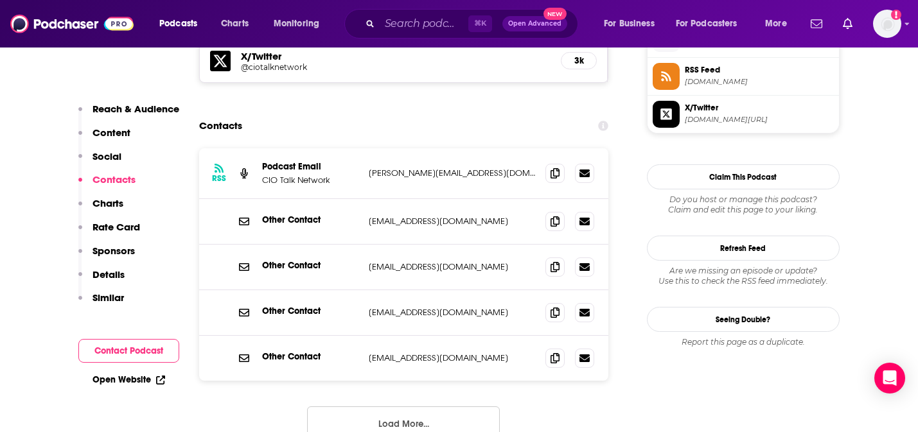
scroll to position [1189, 0]
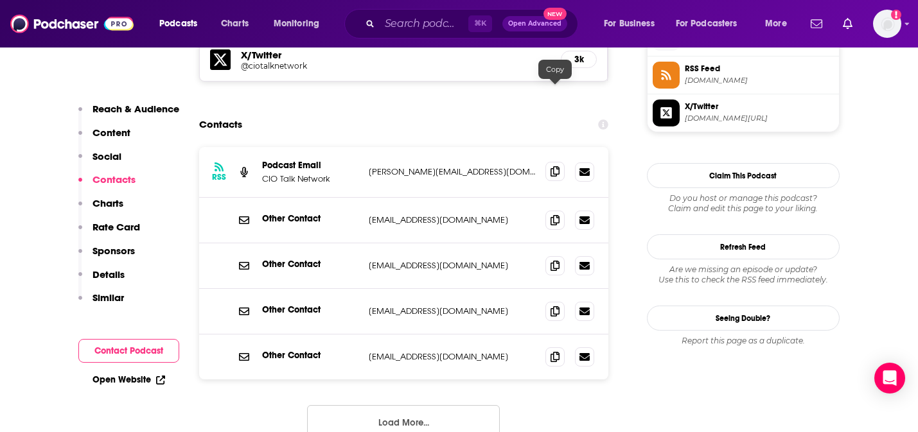
click at [555, 166] on icon at bounding box center [554, 171] width 9 height 10
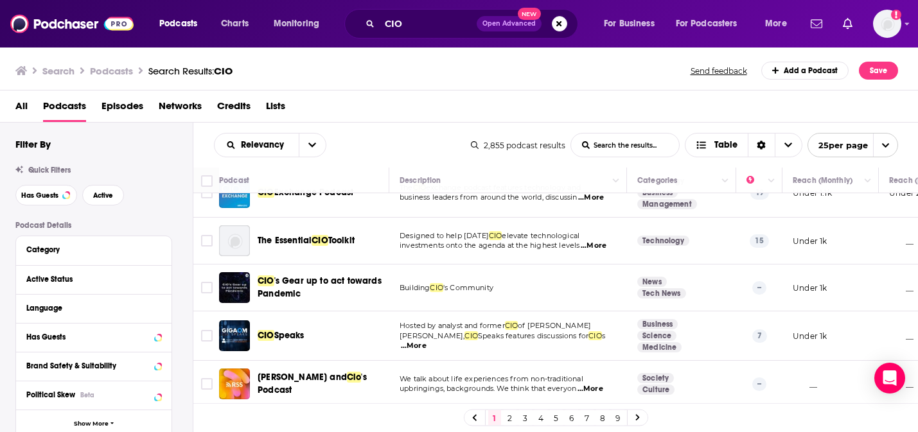
scroll to position [557, 0]
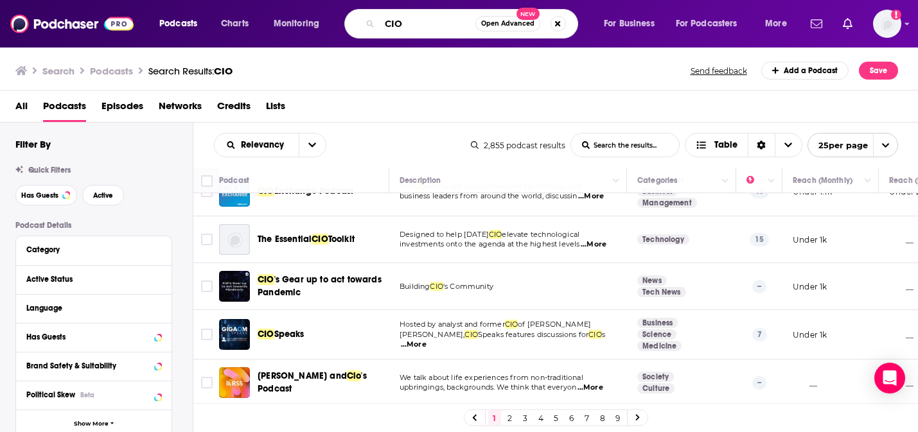
click at [412, 21] on input "CIO" at bounding box center [427, 23] width 96 height 21
type input "SaaS"
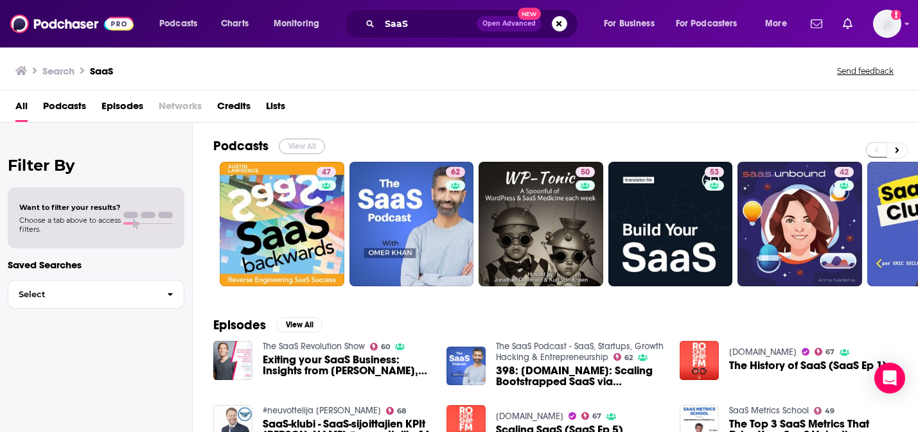
click at [309, 145] on button "View All" at bounding box center [302, 146] width 46 height 15
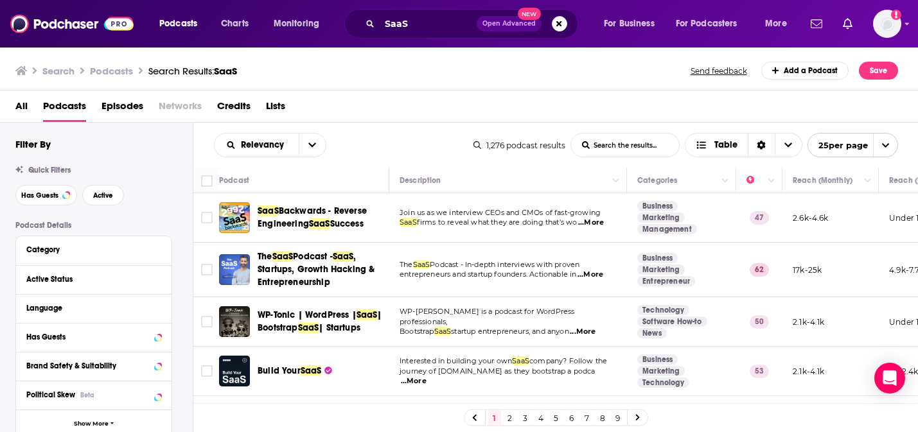
click at [588, 222] on span "...More" at bounding box center [591, 223] width 26 height 10
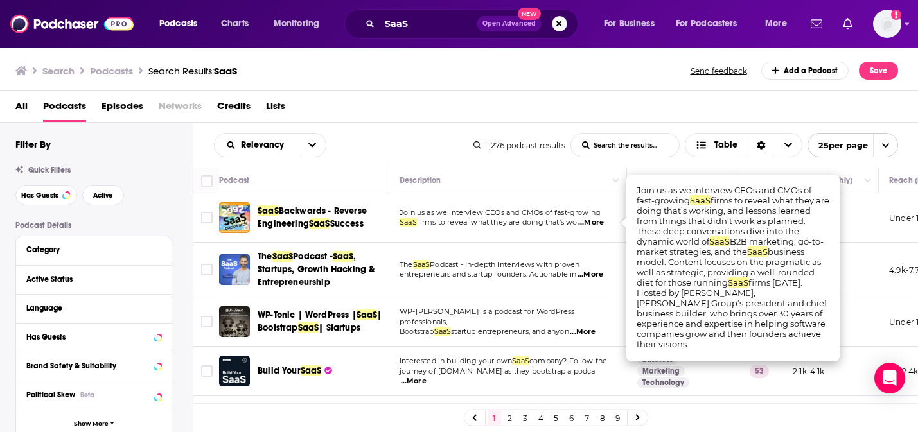
click at [593, 274] on span "...More" at bounding box center [590, 275] width 26 height 10
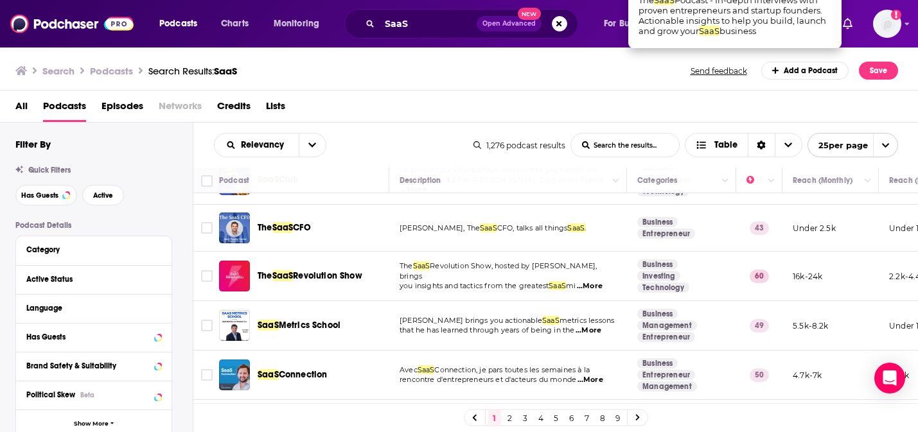
scroll to position [376, 0]
